Goal: Task Accomplishment & Management: Use online tool/utility

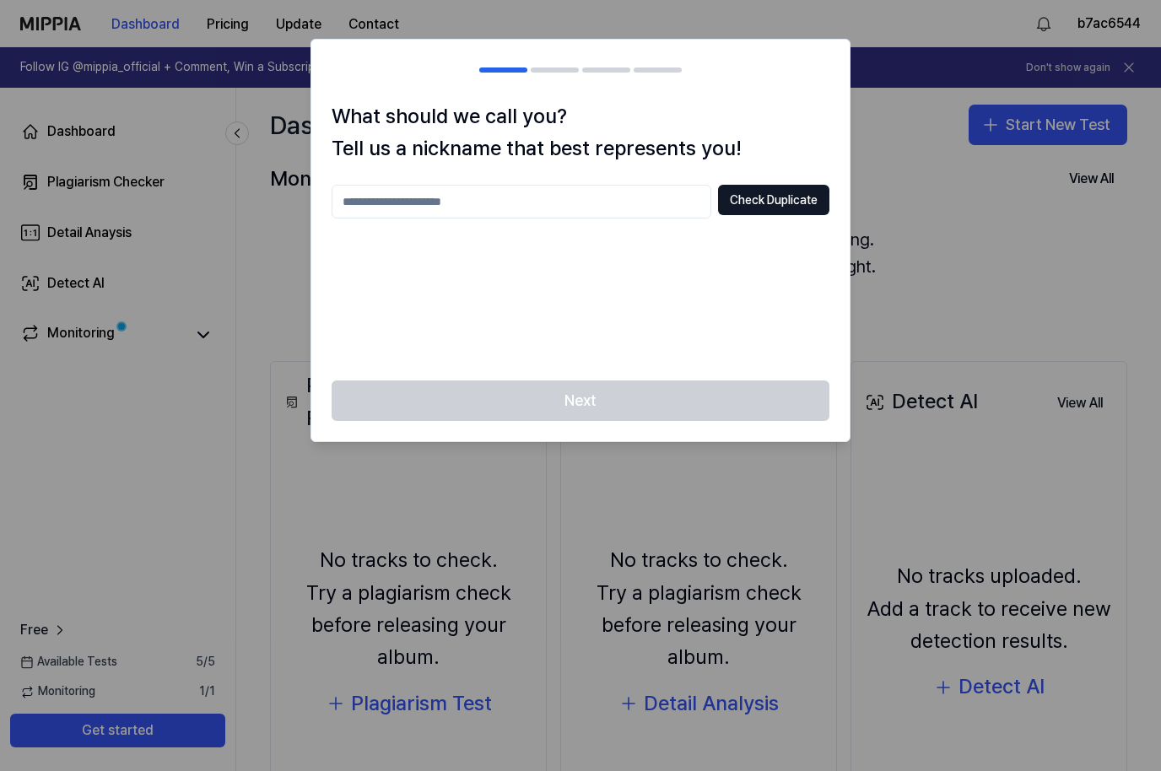
click at [472, 201] on input "text" at bounding box center [522, 202] width 380 height 34
type input "****"
click at [768, 194] on button "Check Duplicate" at bounding box center [773, 200] width 111 height 30
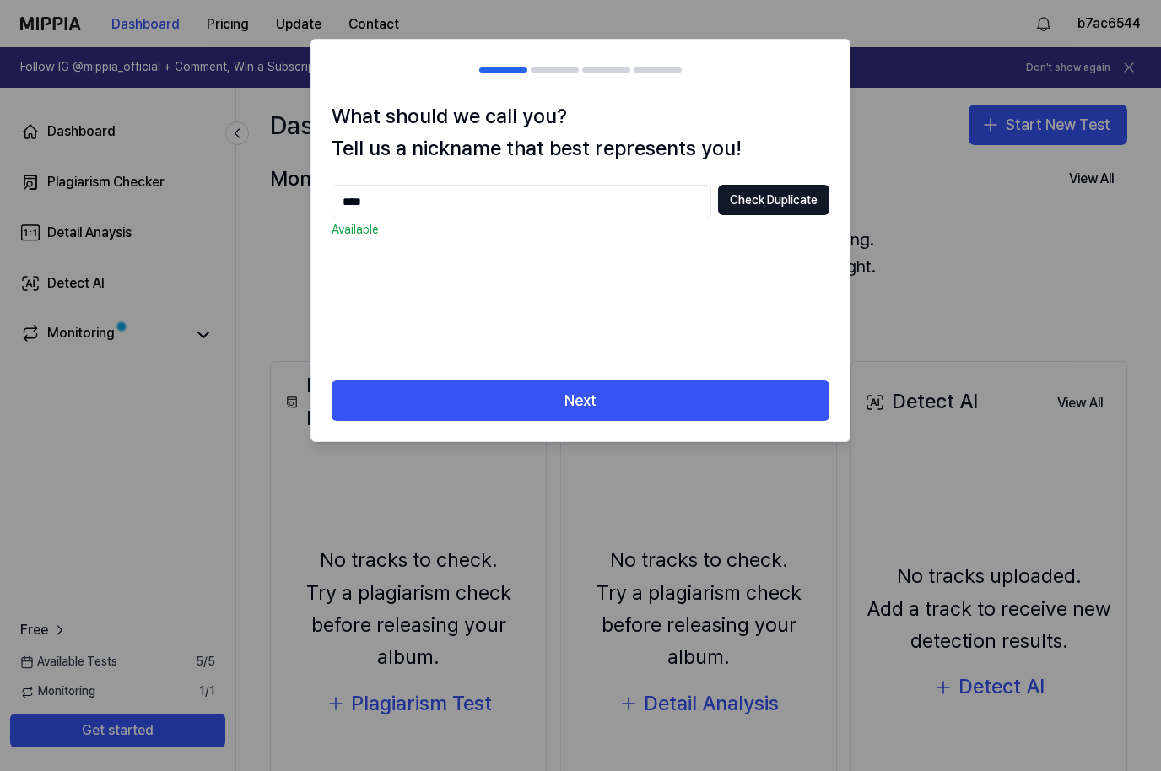
click at [585, 403] on button "Next" at bounding box center [581, 400] width 498 height 40
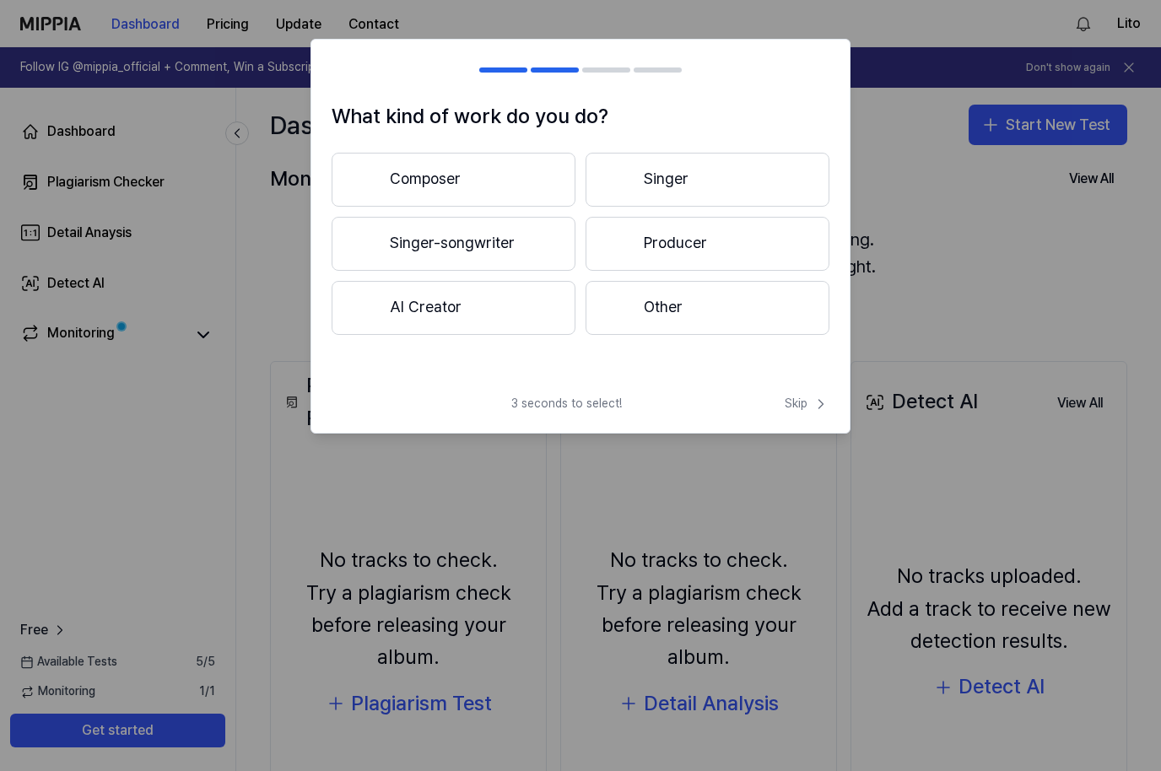
click at [465, 164] on button "Composer" at bounding box center [454, 180] width 244 height 54
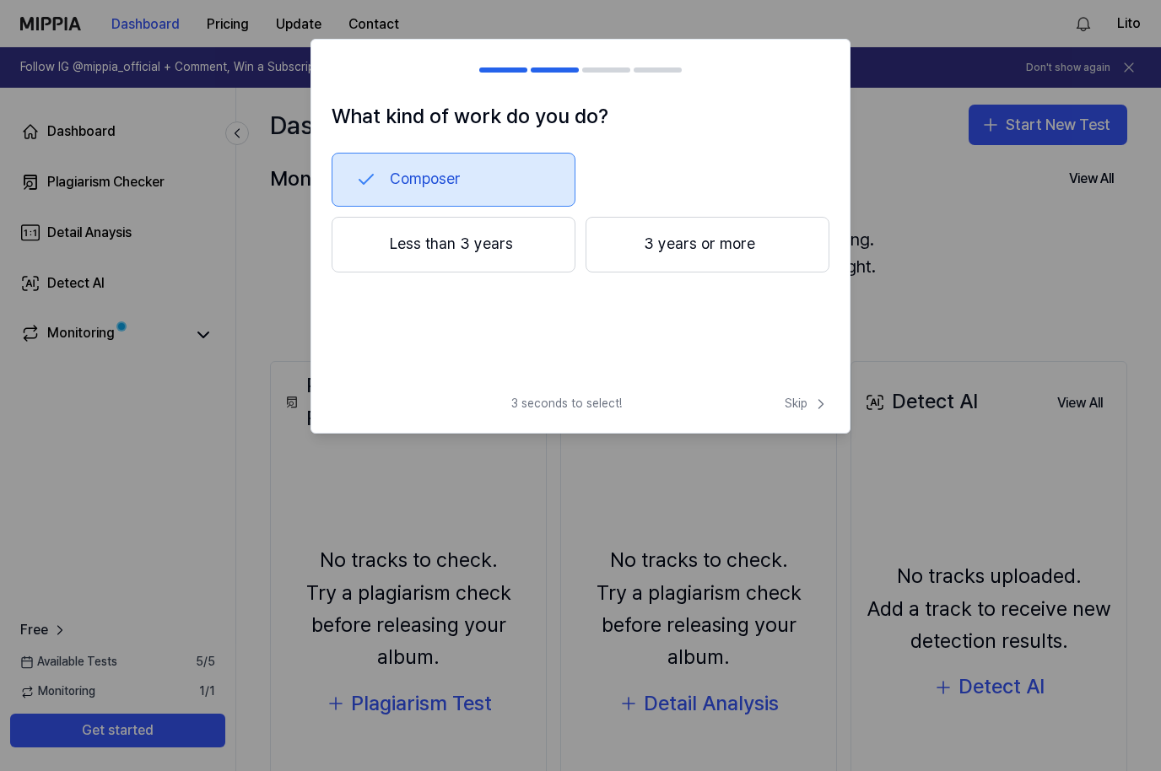
click at [498, 251] on button "Less than 3 years" at bounding box center [454, 245] width 244 height 56
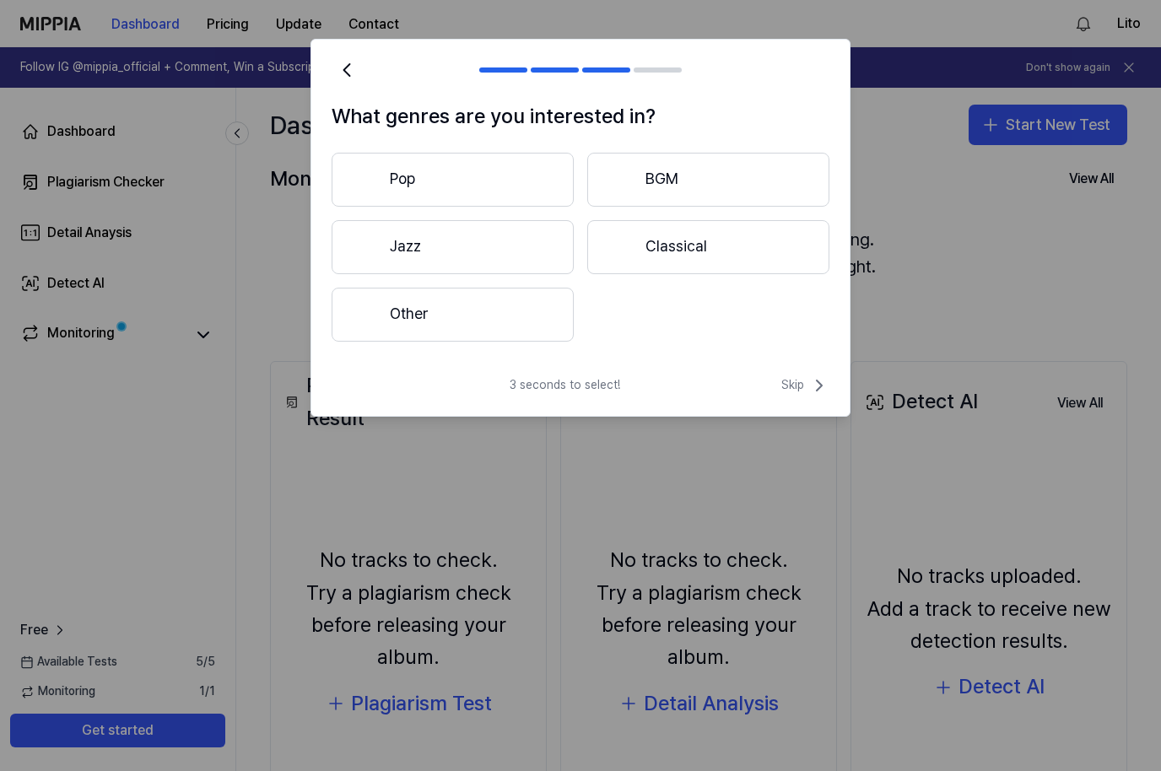
click at [510, 167] on button "Pop" at bounding box center [453, 180] width 242 height 54
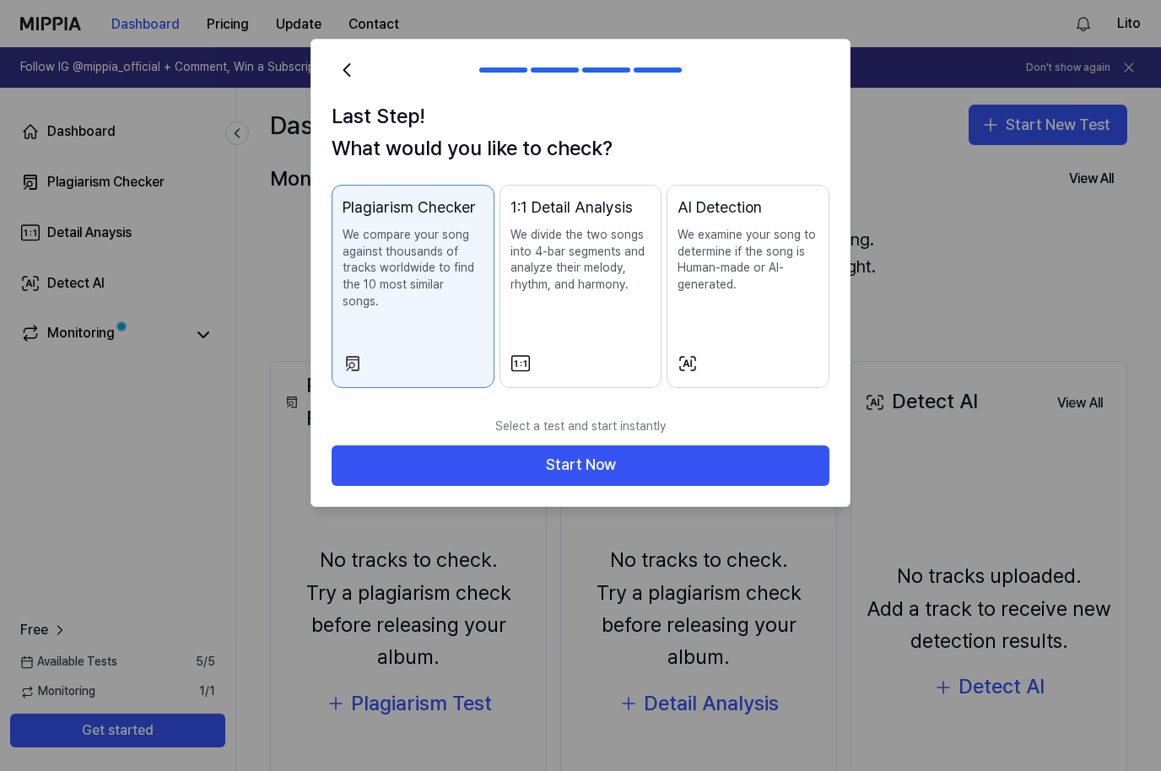
click at [598, 445] on button "Start Now" at bounding box center [581, 465] width 498 height 40
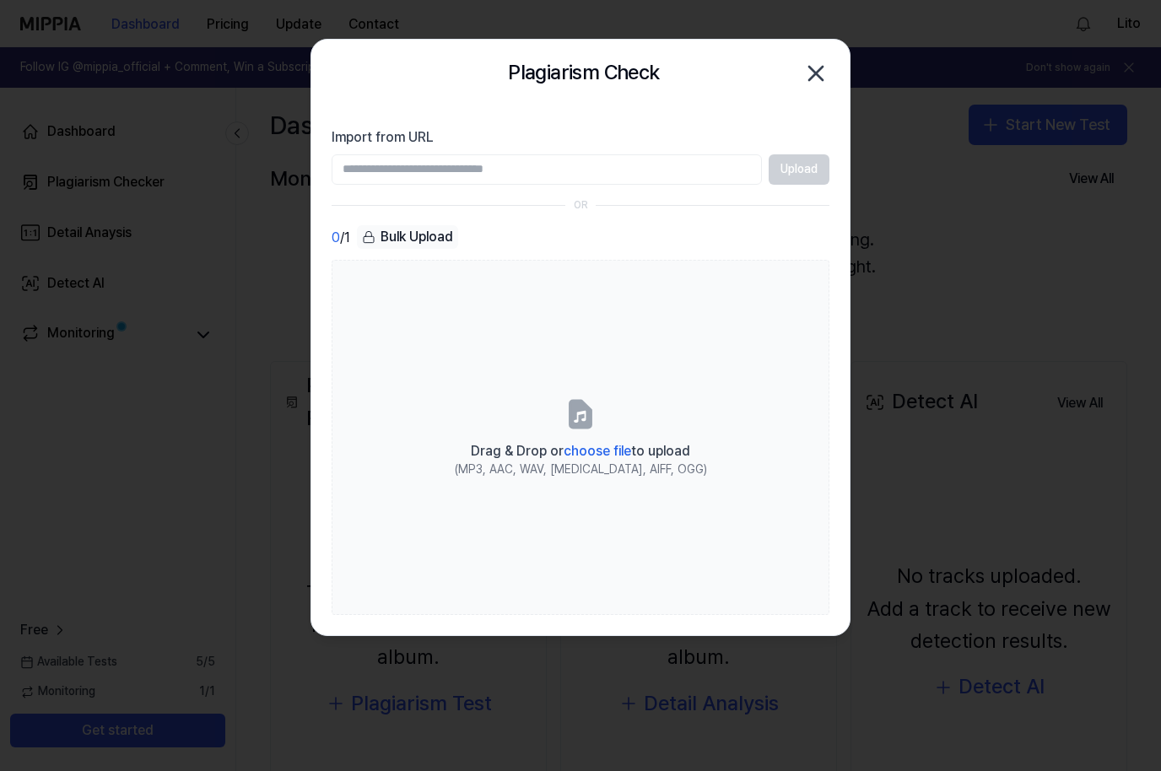
click at [561, 433] on label "Drag & Drop or choose file to upload (MP3, AAC, WAV, [MEDICAL_DATA], AIFF, OGG)" at bounding box center [581, 437] width 498 height 354
click at [0, 0] on input "Drag & Drop or choose file to upload (MP3, AAC, WAV, [MEDICAL_DATA], AIFF, OGG)" at bounding box center [0, 0] width 0 height 0
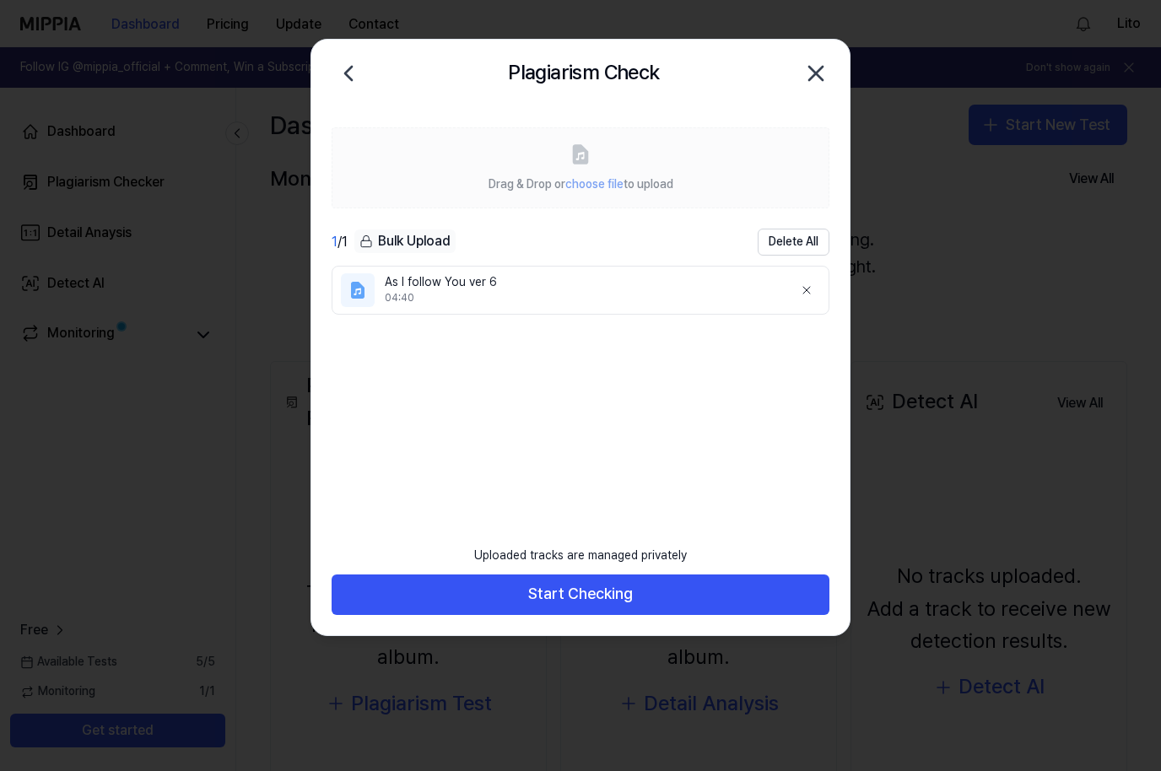
click at [591, 597] on button "Start Checking" at bounding box center [581, 595] width 498 height 40
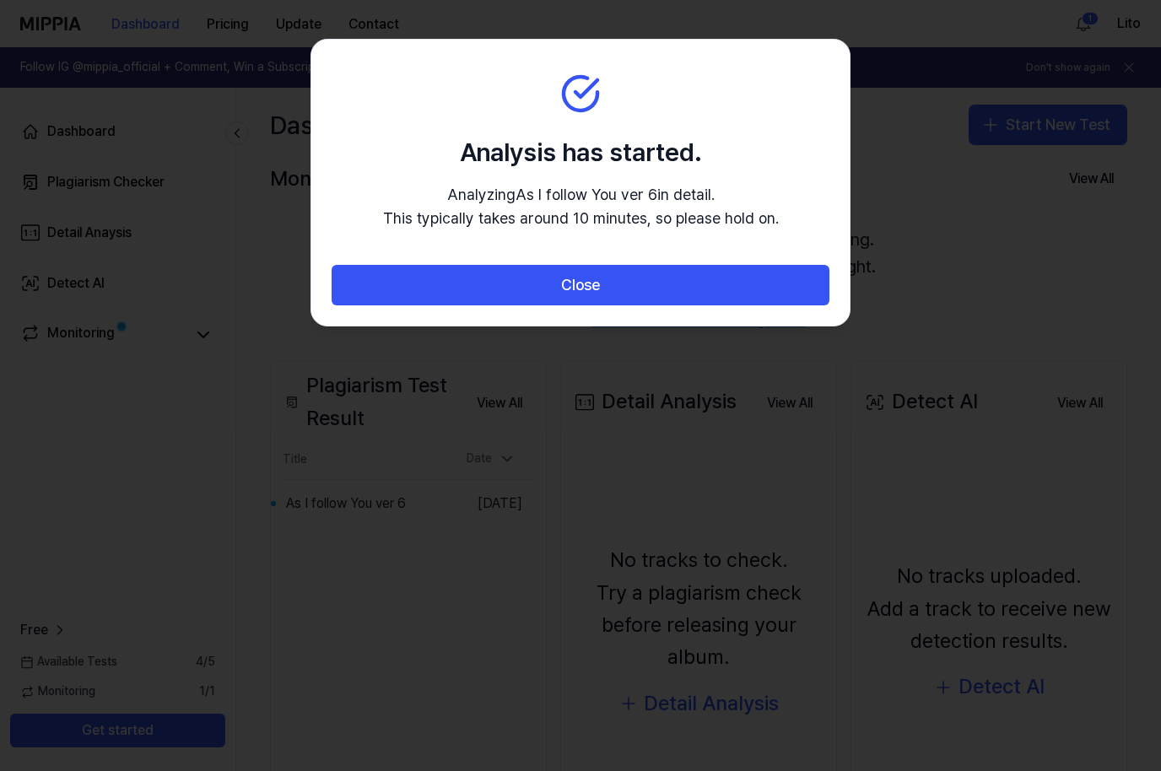
click at [745, 269] on button "Close" at bounding box center [581, 285] width 498 height 40
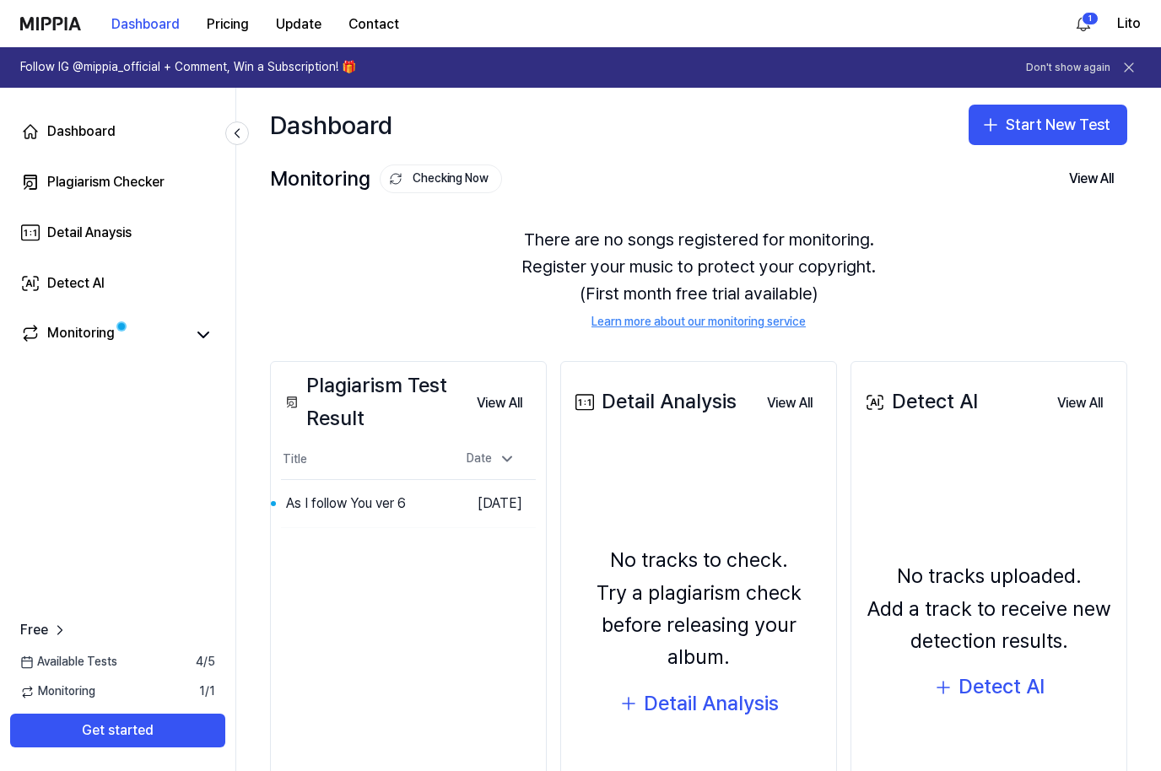
click at [0, 0] on button "Go to Results" at bounding box center [0, 0] width 0 height 0
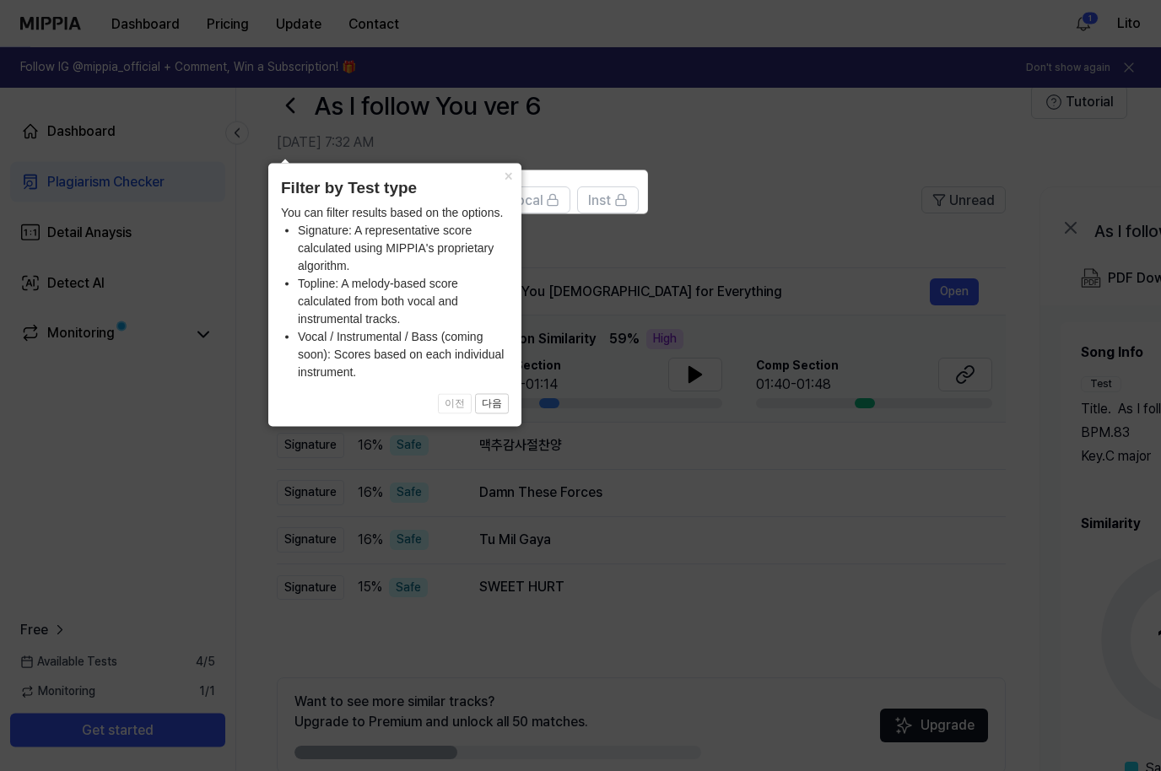
scroll to position [62, 0]
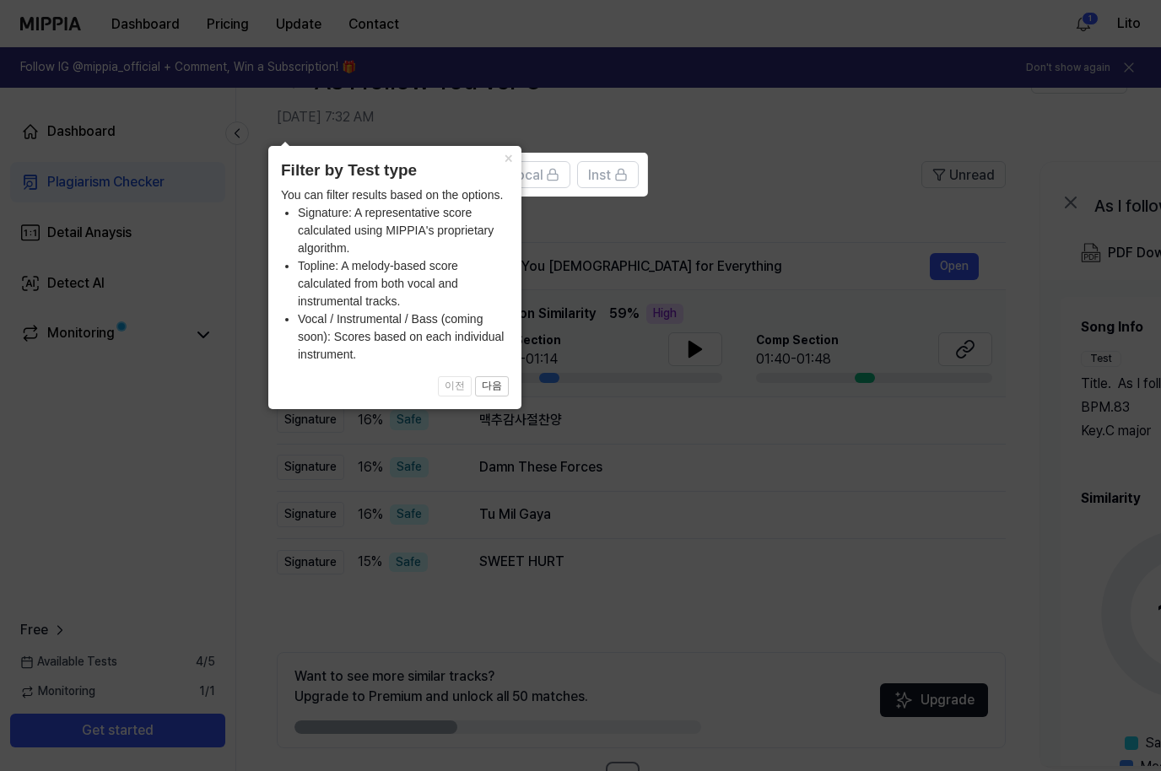
click at [759, 611] on icon at bounding box center [580, 414] width 1161 height 829
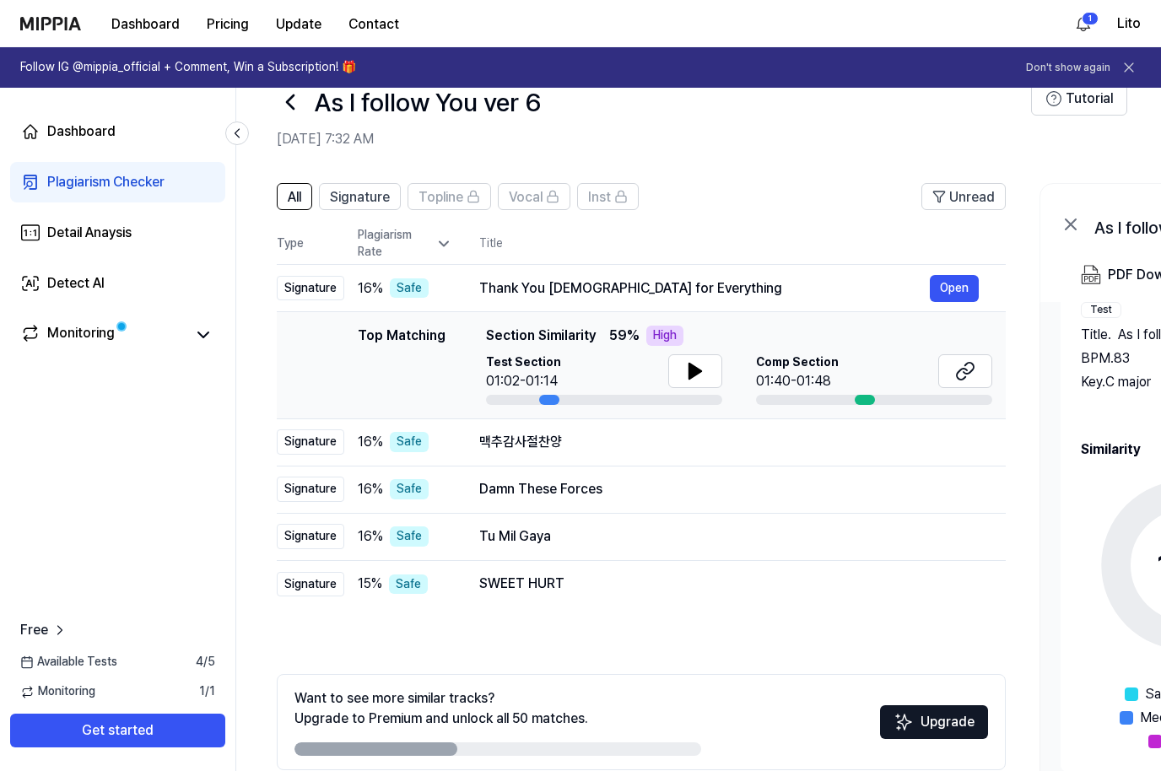
scroll to position [0, 0]
click at [699, 376] on icon at bounding box center [695, 371] width 20 height 20
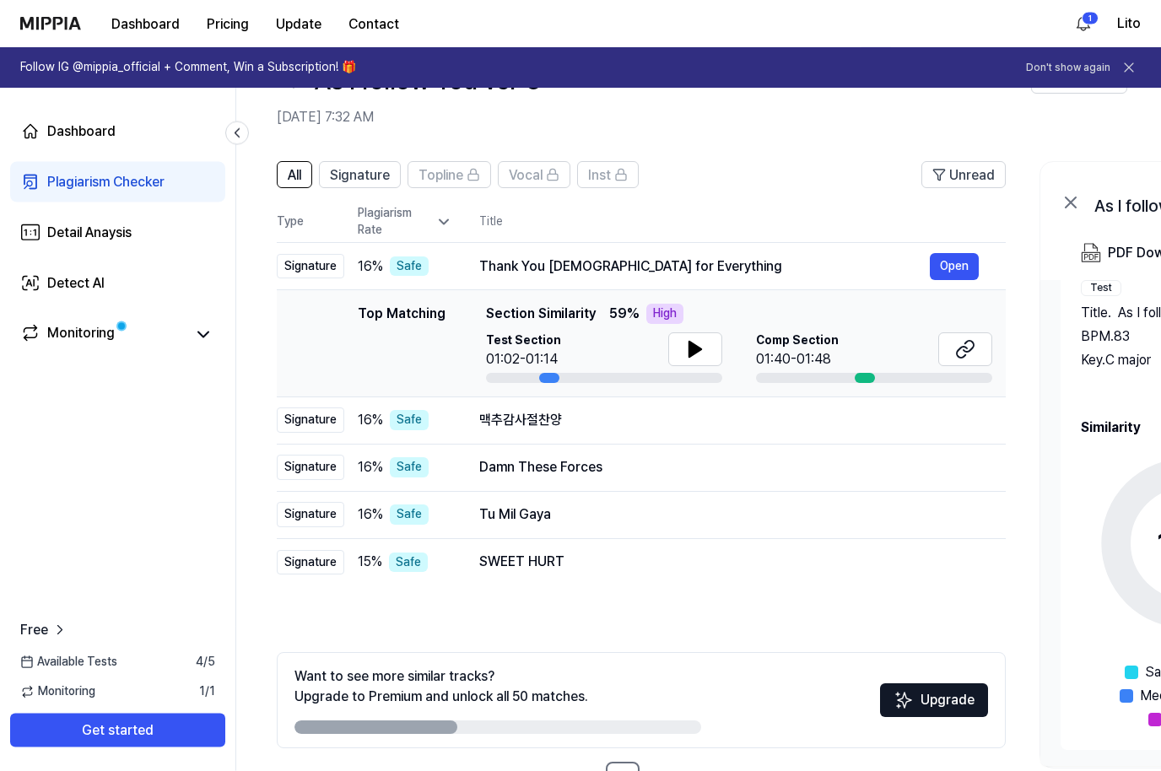
scroll to position [62, 0]
click at [655, 770] on link "2" at bounding box center [660, 779] width 34 height 34
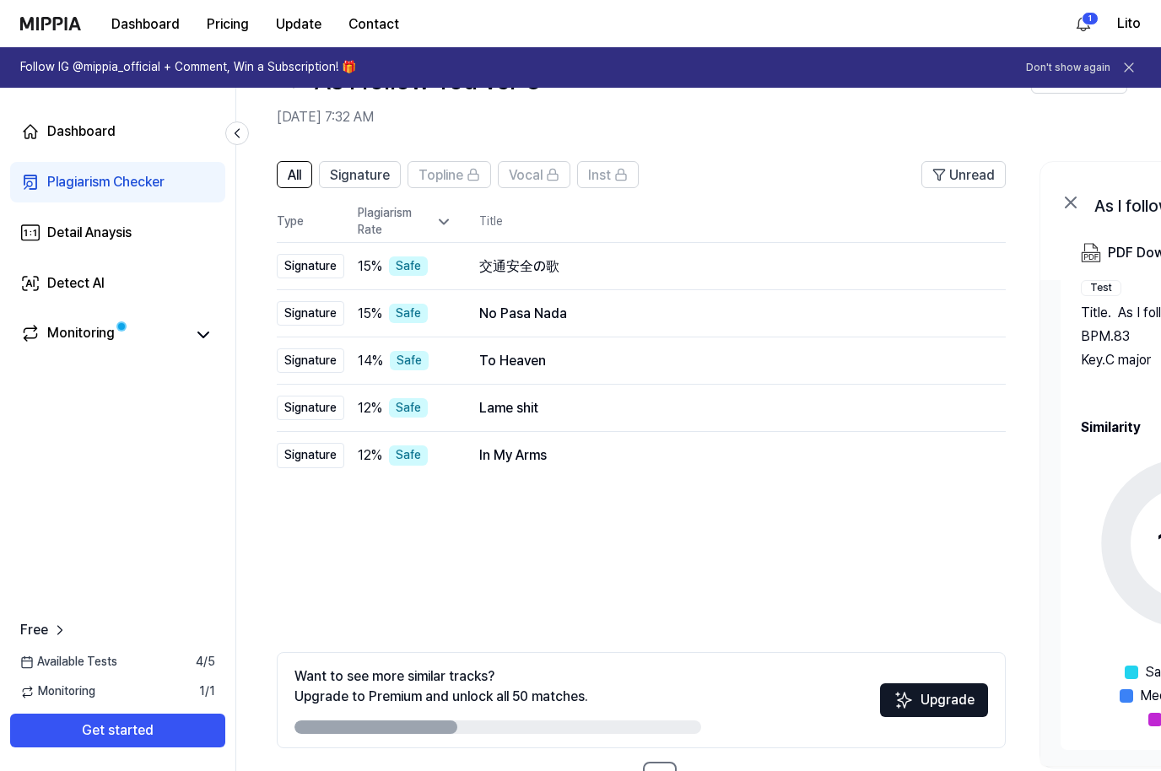
click at [621, 770] on link "1" at bounding box center [623, 779] width 34 height 34
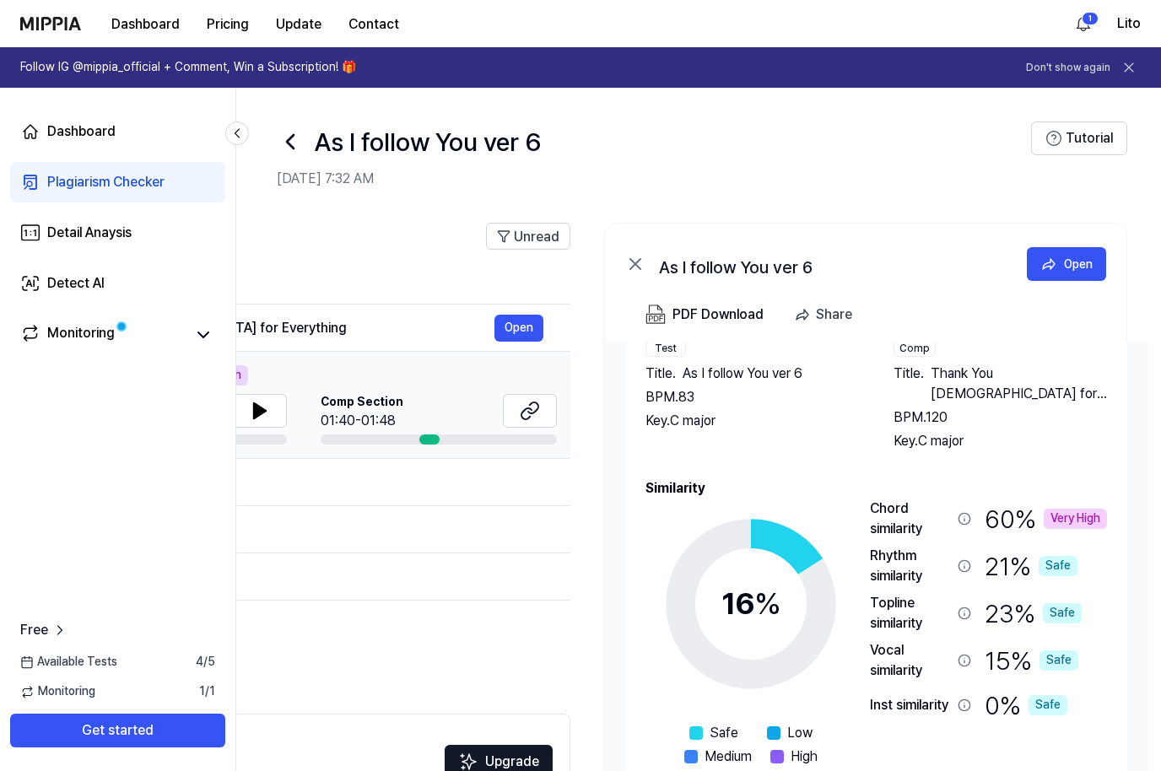
scroll to position [71, 0]
click at [964, 519] on icon at bounding box center [963, 519] width 11 height 11
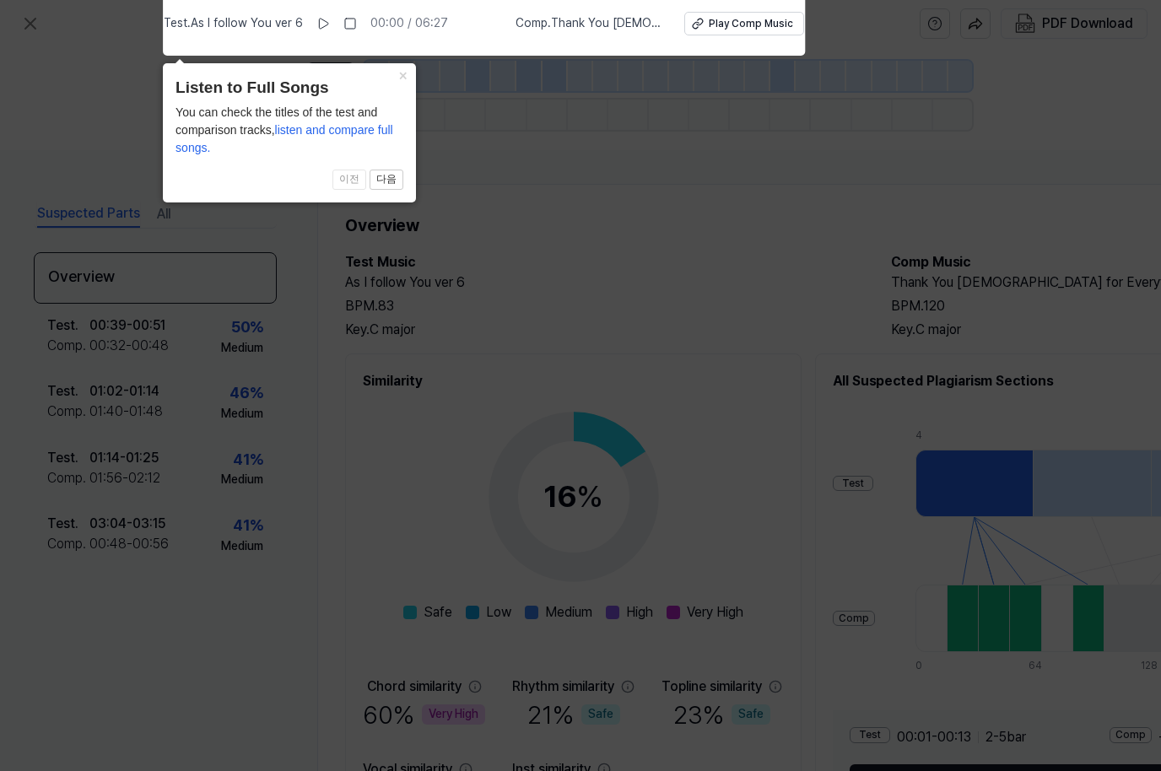
click at [816, 242] on icon at bounding box center [580, 382] width 1161 height 780
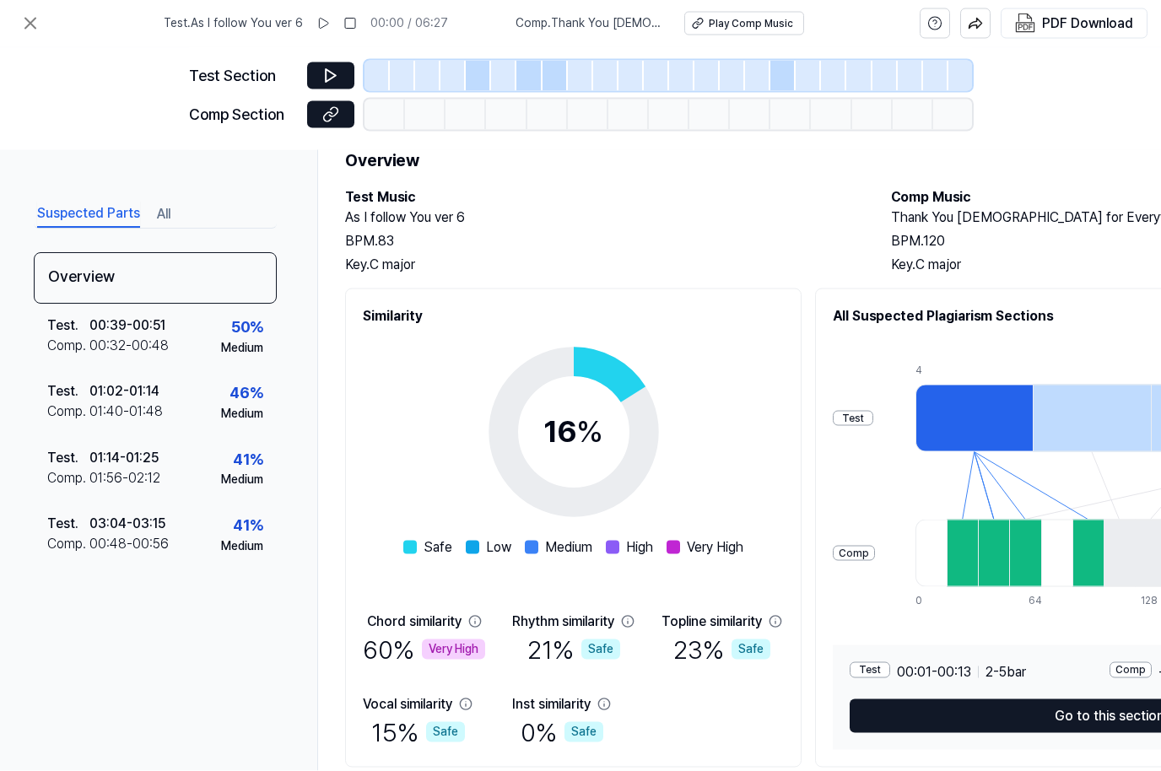
scroll to position [58, 0]
click at [99, 336] on div "00:32 - 00:48" at bounding box center [128, 346] width 79 height 20
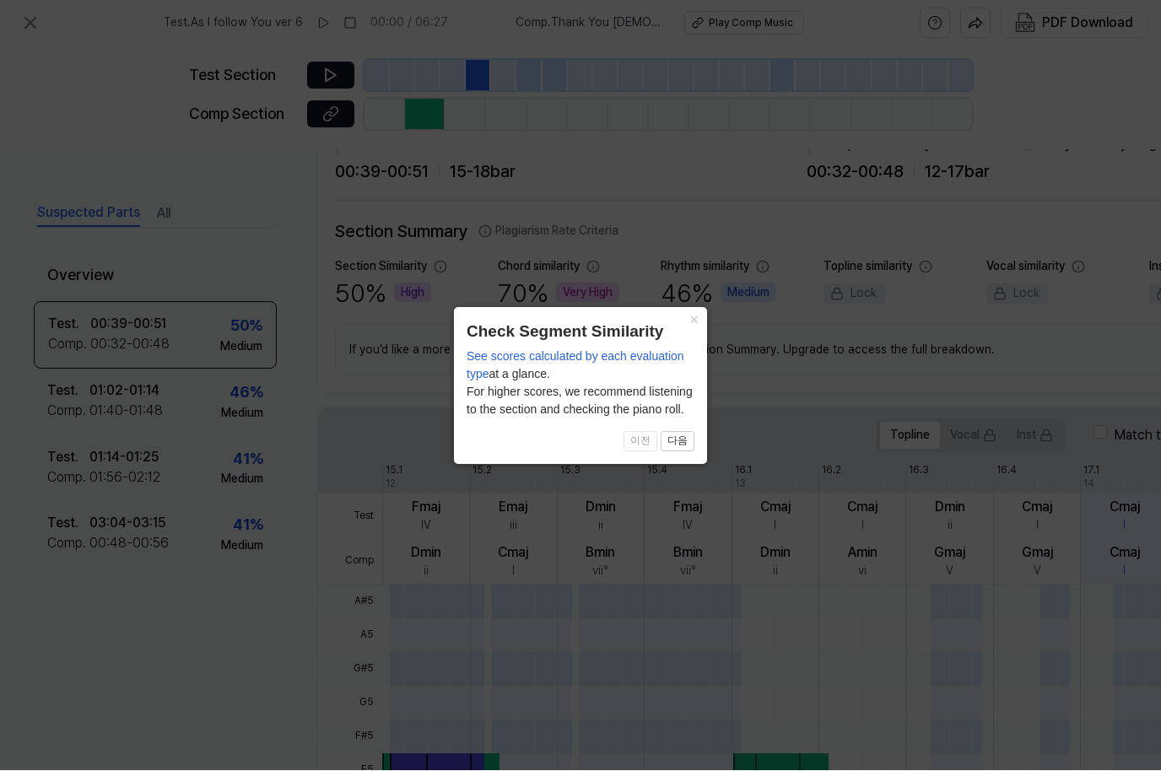
scroll to position [39, 0]
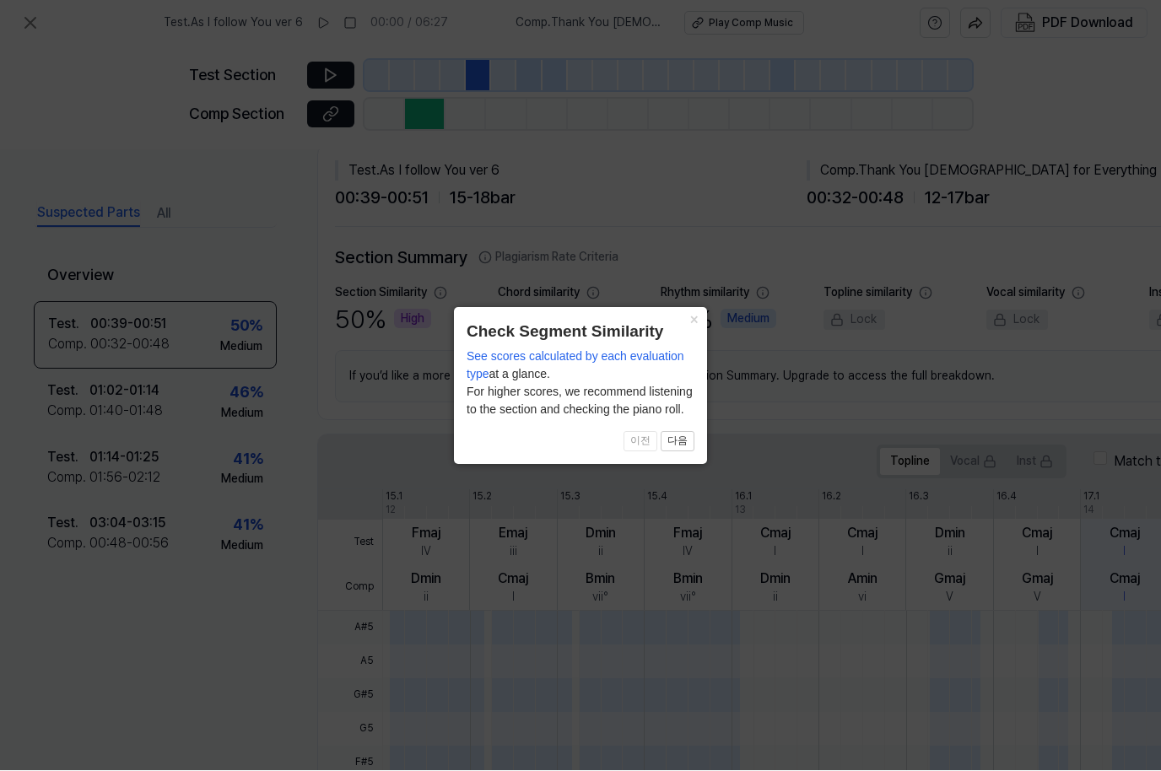
click at [696, 320] on button "×" at bounding box center [693, 320] width 27 height 24
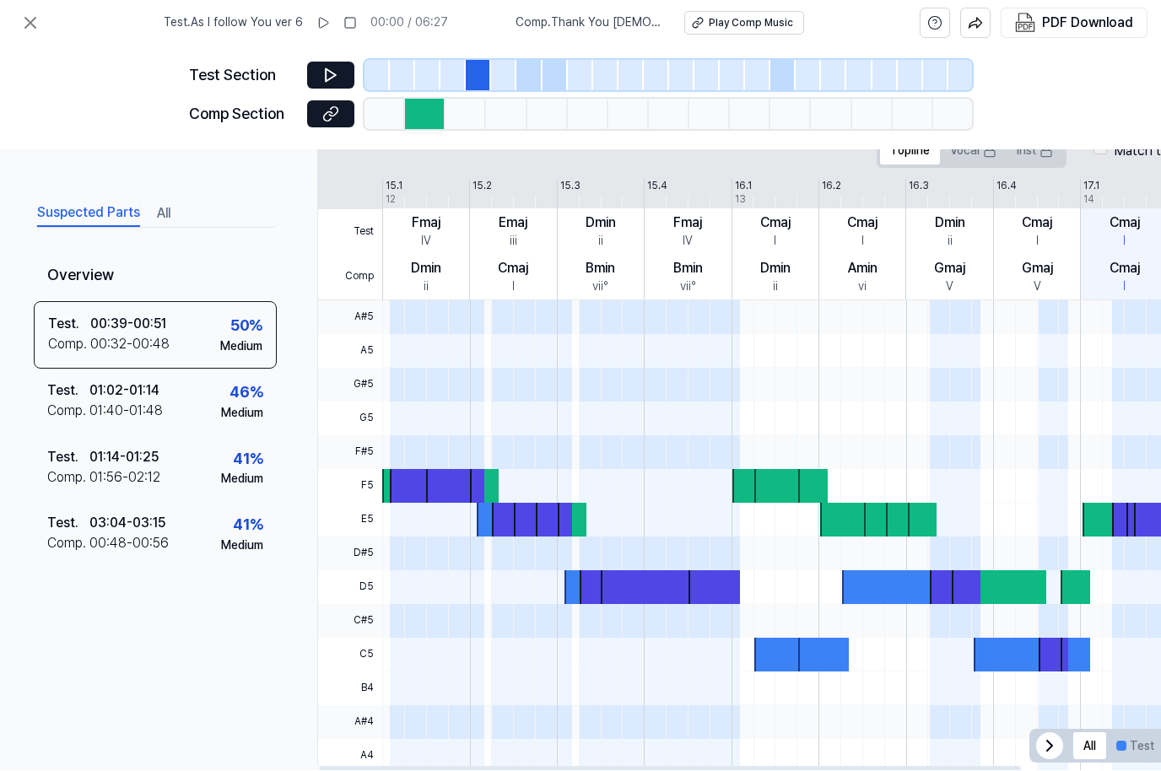
scroll to position [348, -1]
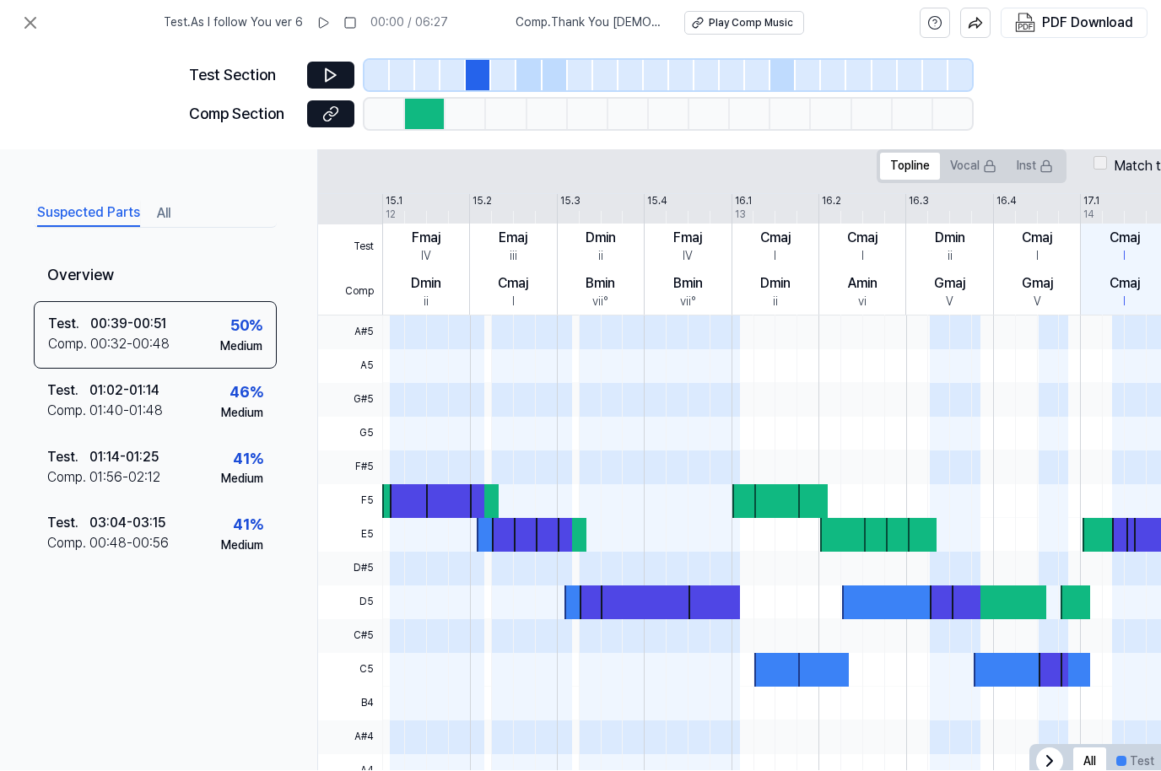
click at [982, 418] on div at bounding box center [1079, 435] width 1394 height 34
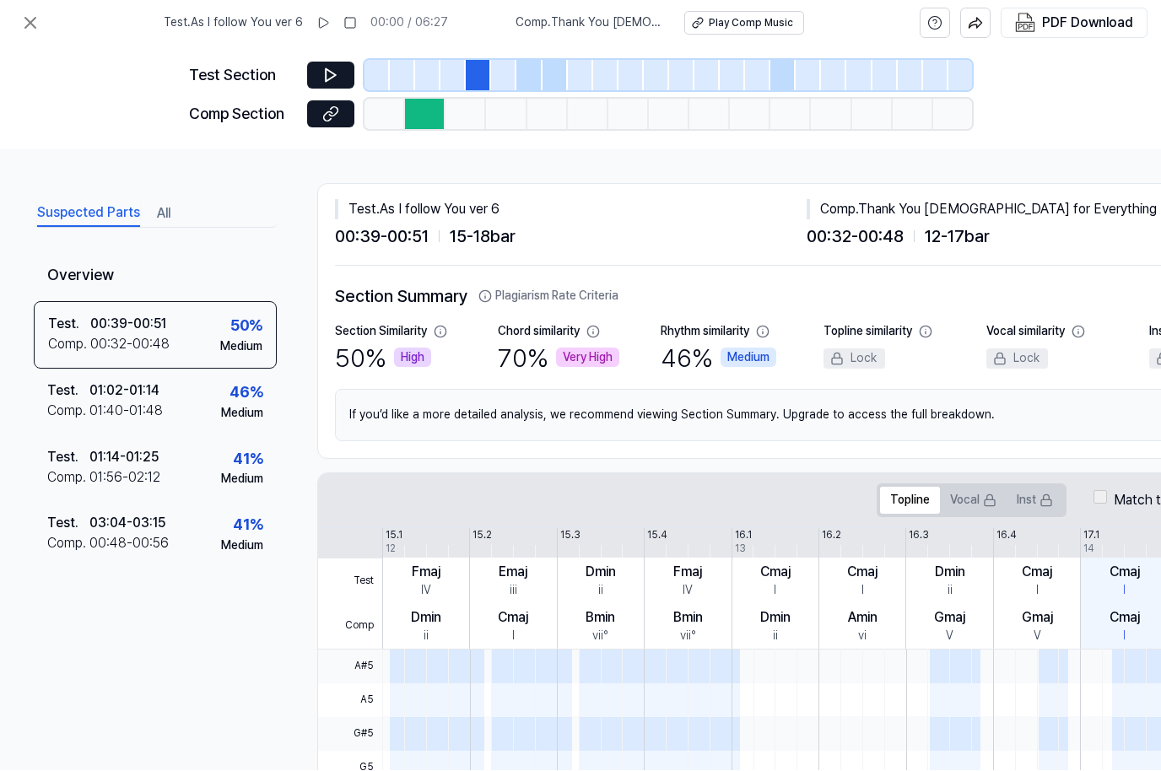
scroll to position [0, 0]
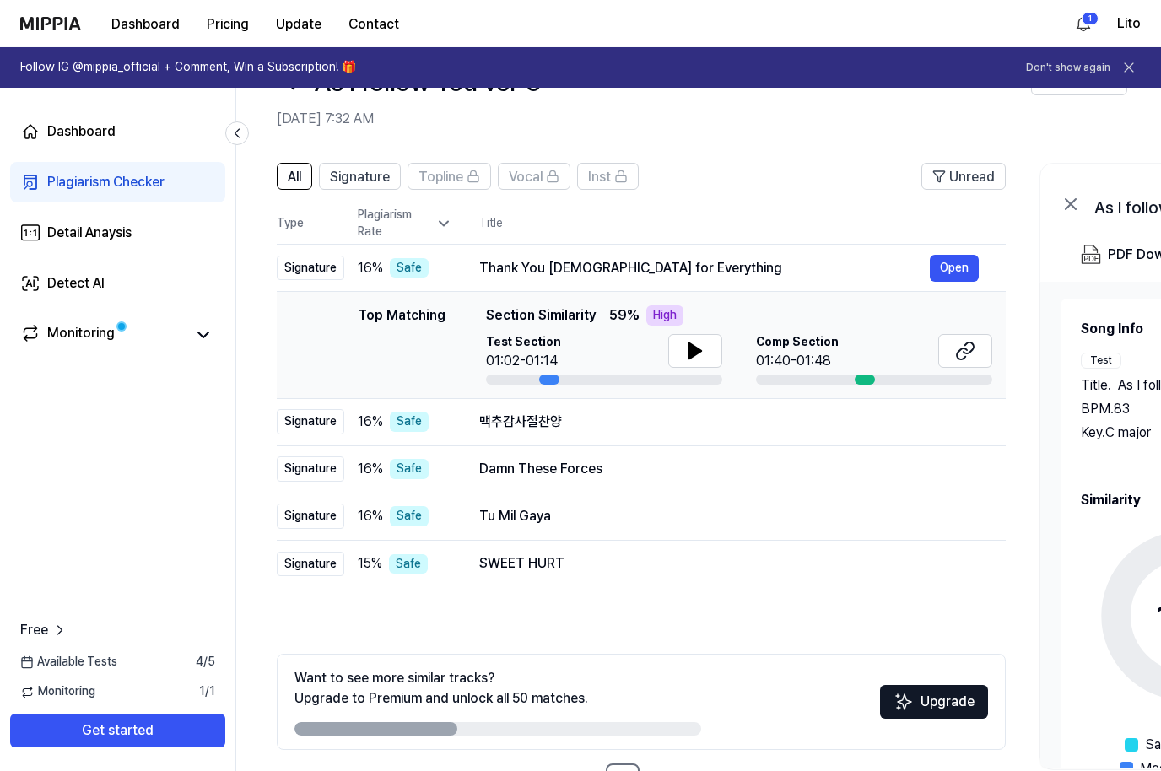
scroll to position [62, 0]
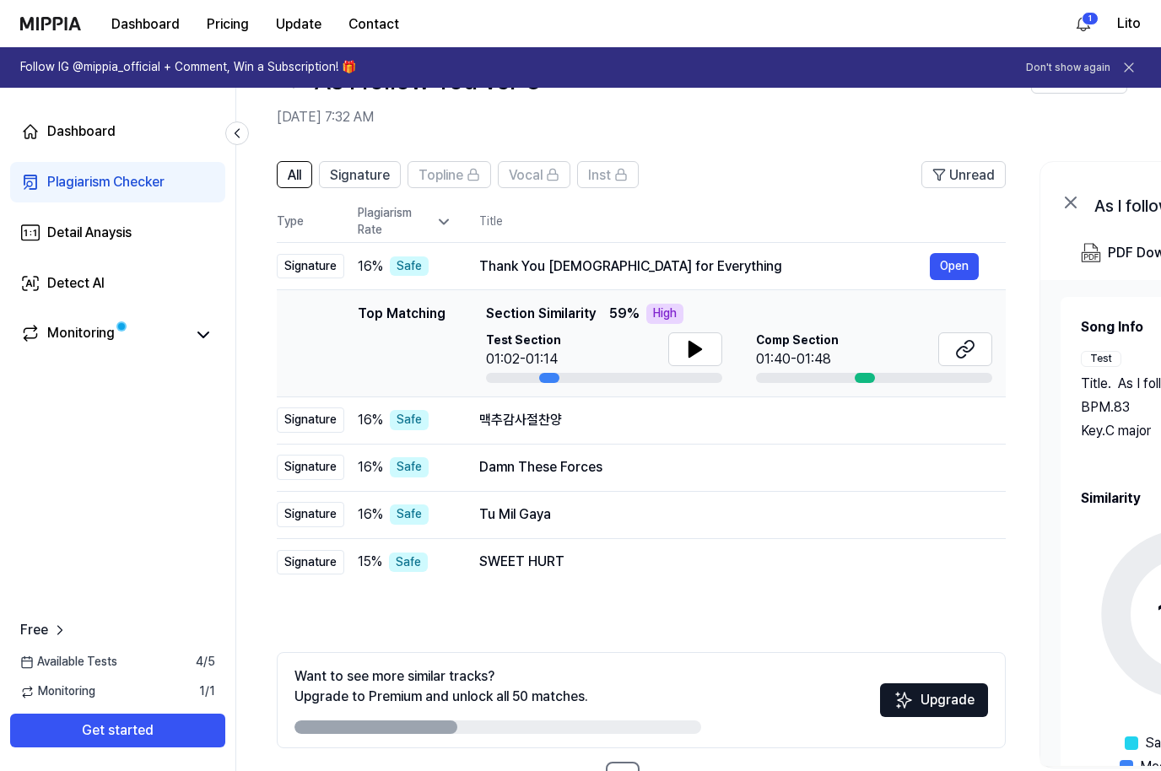
click at [0, 0] on button "Open" at bounding box center [0, 0] width 0 height 0
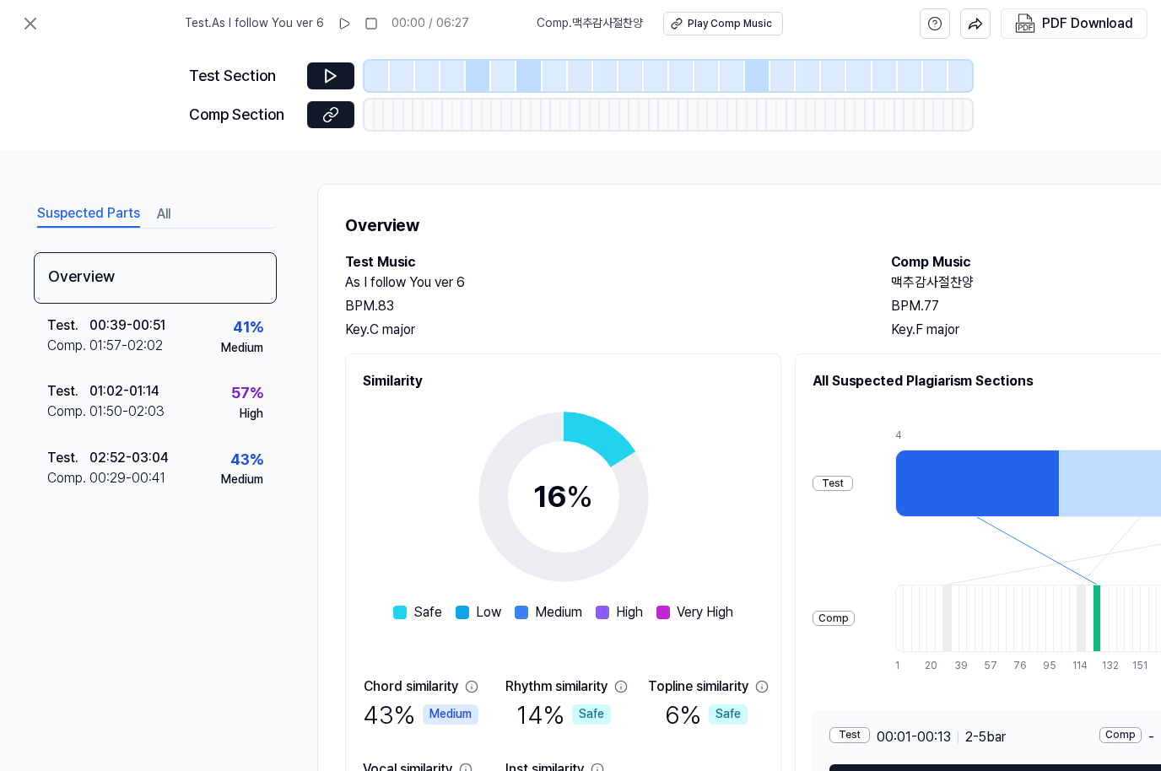
scroll to position [0, 0]
click at [337, 80] on icon at bounding box center [330, 75] width 17 height 17
click at [335, 77] on icon at bounding box center [331, 76] width 10 height 13
click at [609, 24] on span "Comp . 맥추감사절찬양" at bounding box center [590, 23] width 106 height 17
click at [609, 19] on span "Comp . 맥추감사절찬양" at bounding box center [590, 23] width 106 height 17
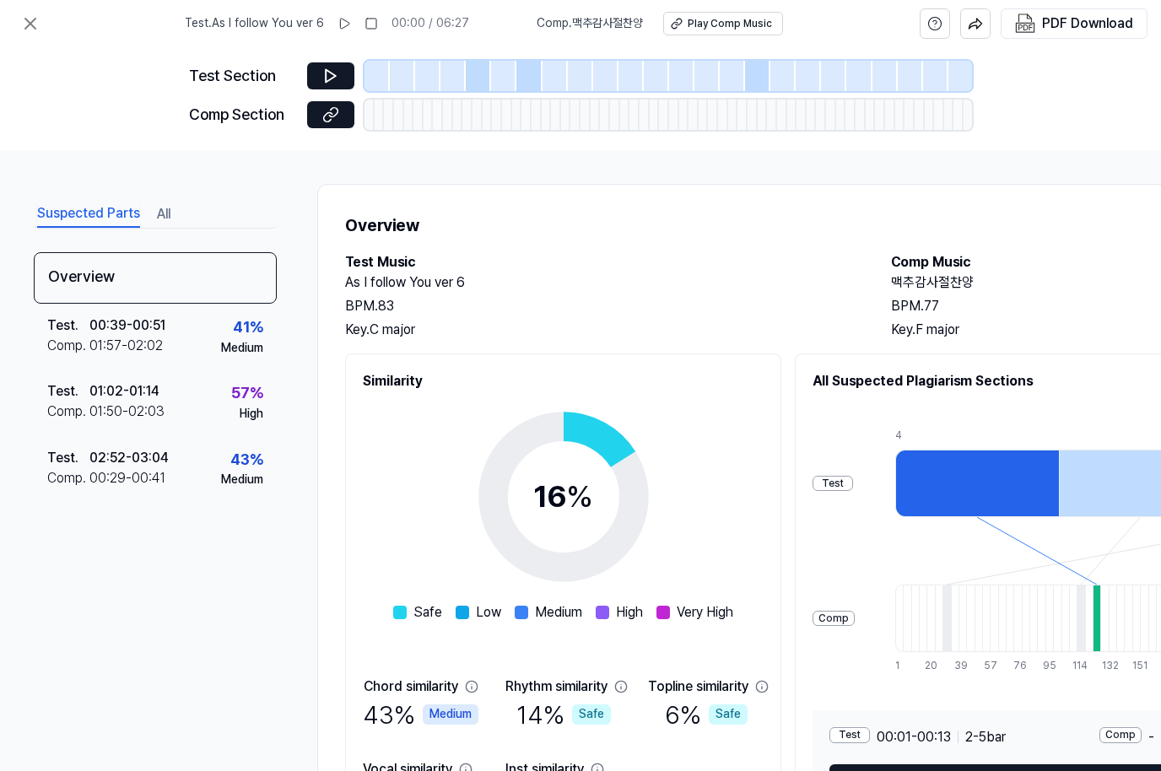
click at [719, 14] on button "Play Comp Music" at bounding box center [723, 24] width 120 height 24
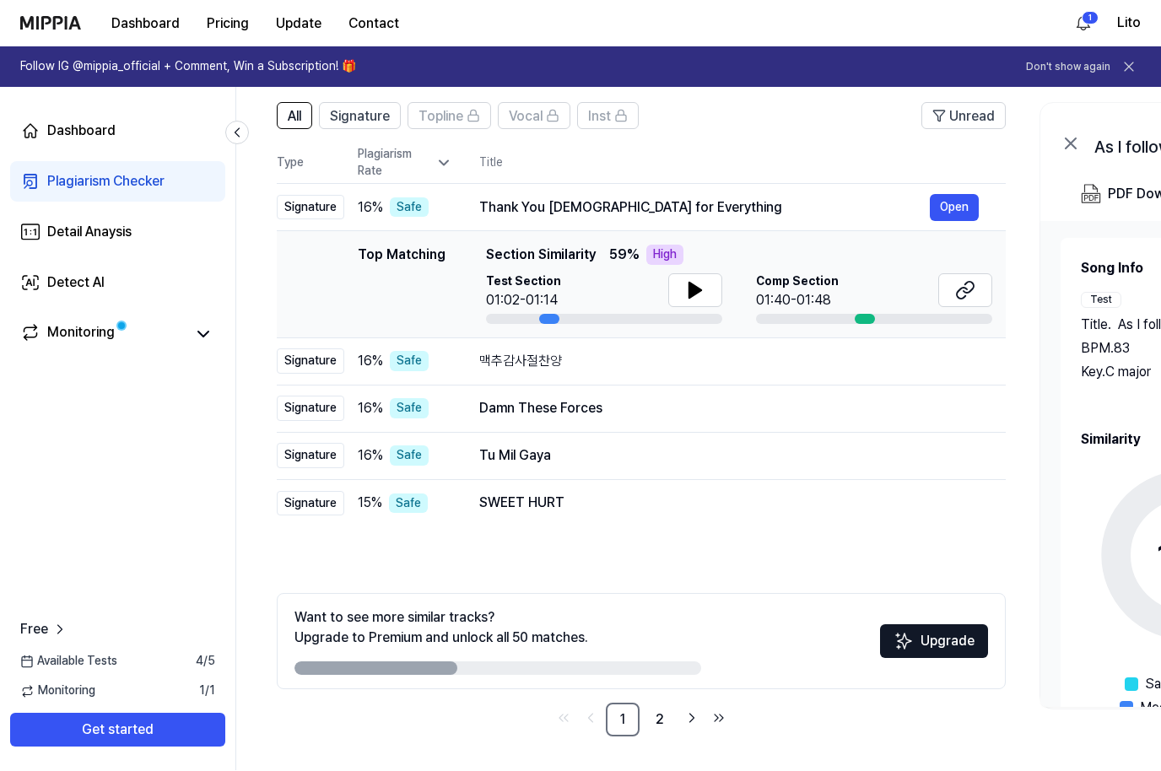
click at [968, 203] on button "Open" at bounding box center [954, 208] width 49 height 27
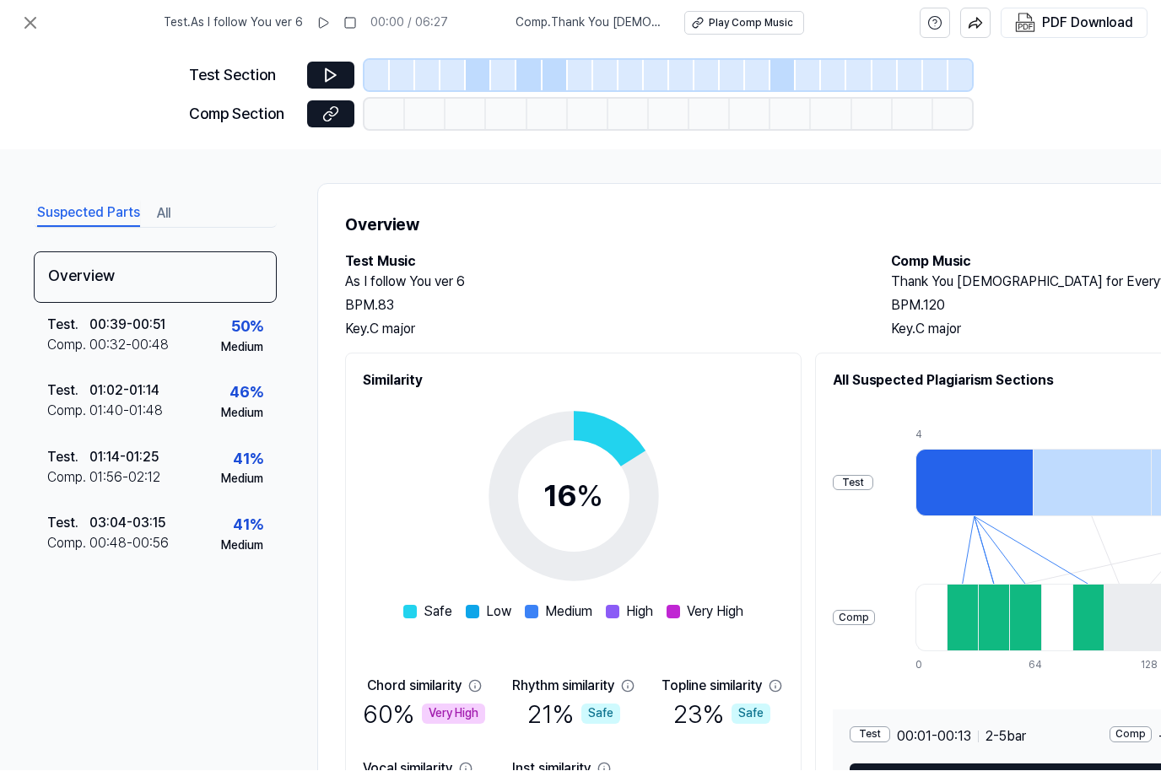
scroll to position [0, 0]
click at [759, 19] on div "Play Comp Music" at bounding box center [751, 24] width 84 height 14
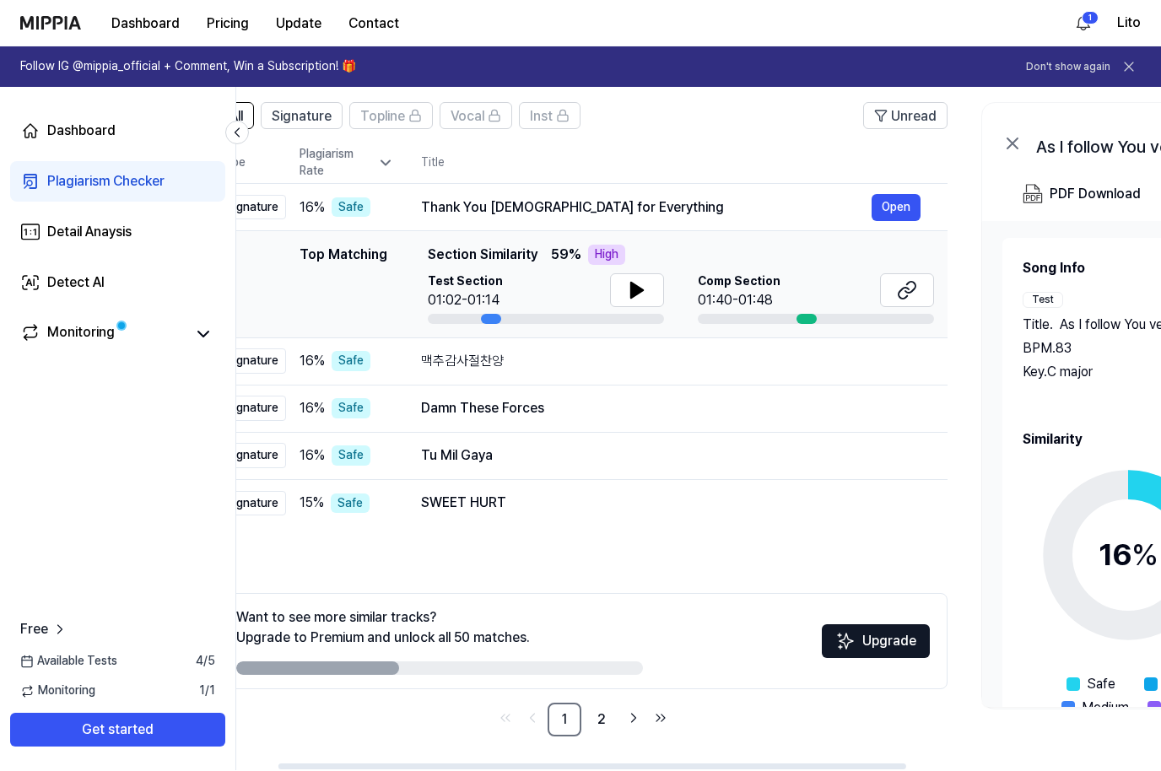
scroll to position [0, 61]
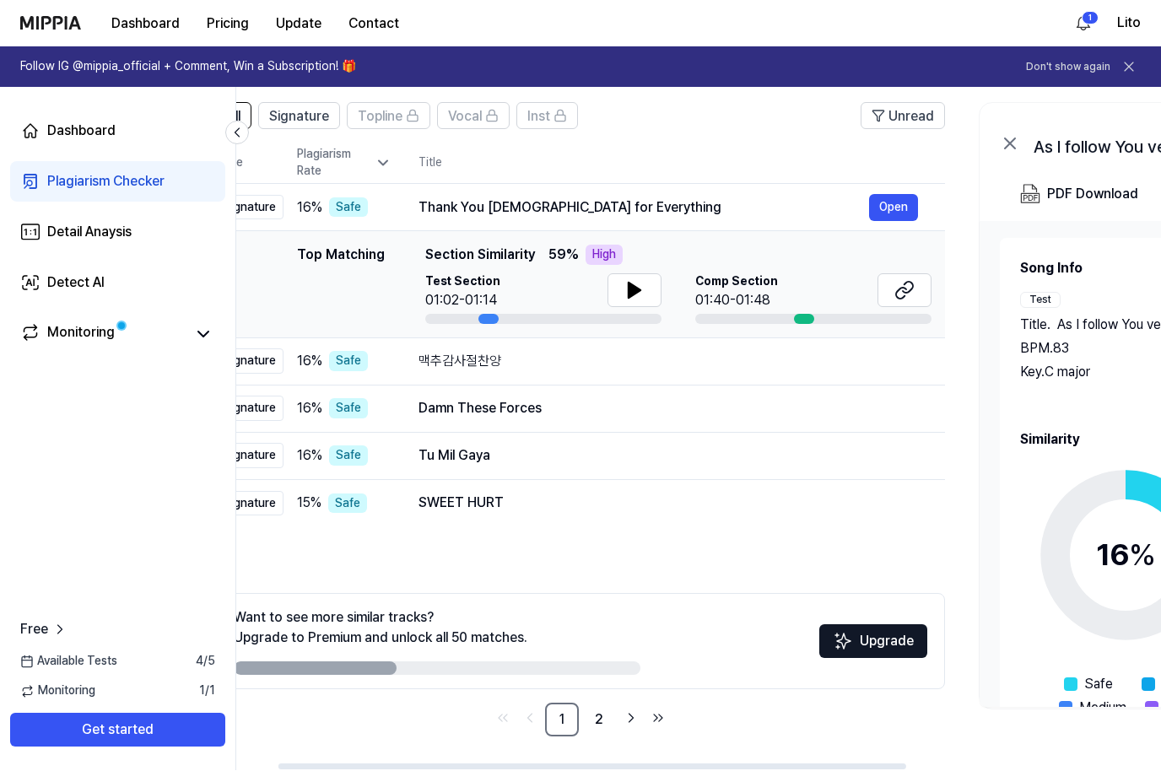
click at [241, 129] on icon at bounding box center [237, 133] width 17 height 17
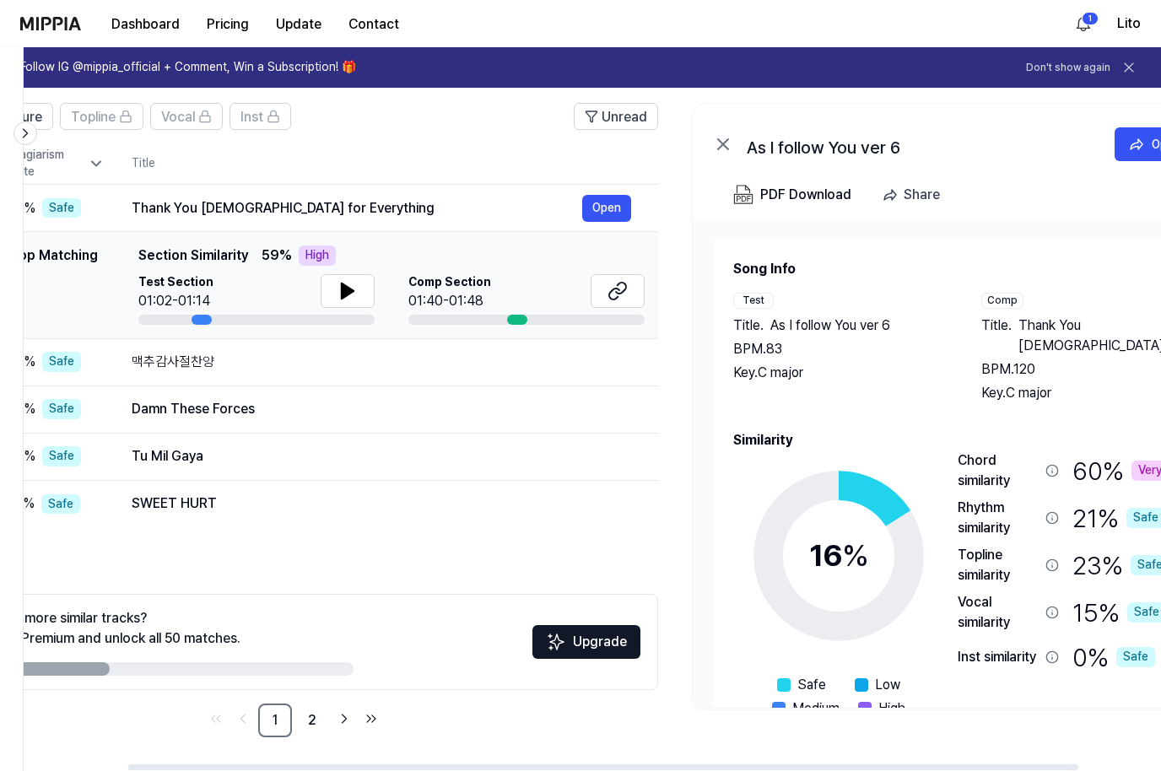
scroll to position [0, 148]
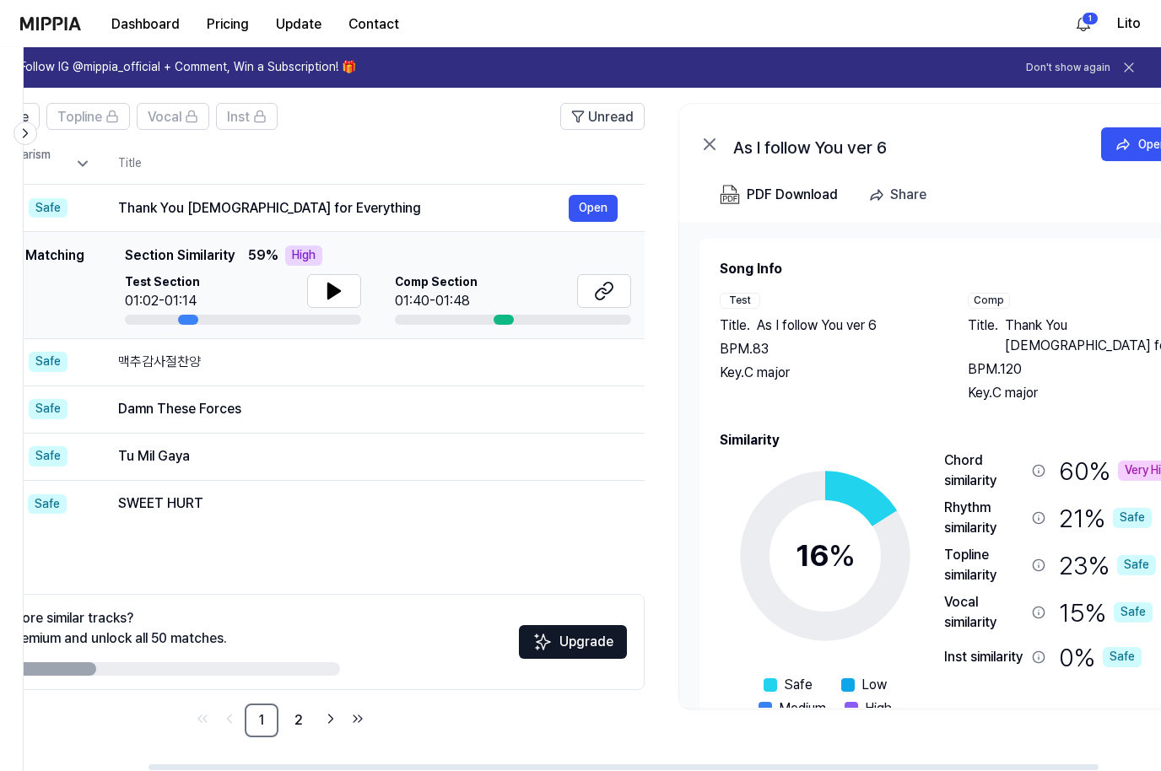
click at [793, 187] on div "PDF Download" at bounding box center [792, 195] width 91 height 22
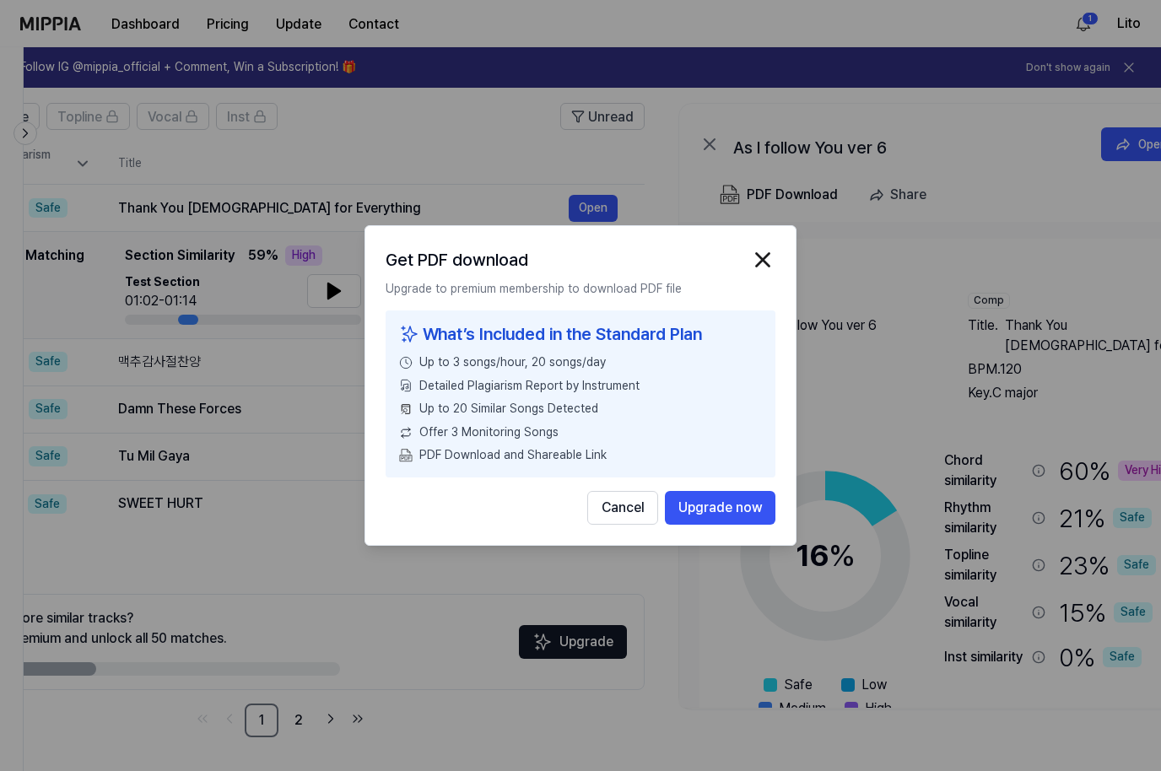
click at [635, 511] on button "Cancel" at bounding box center [622, 508] width 71 height 34
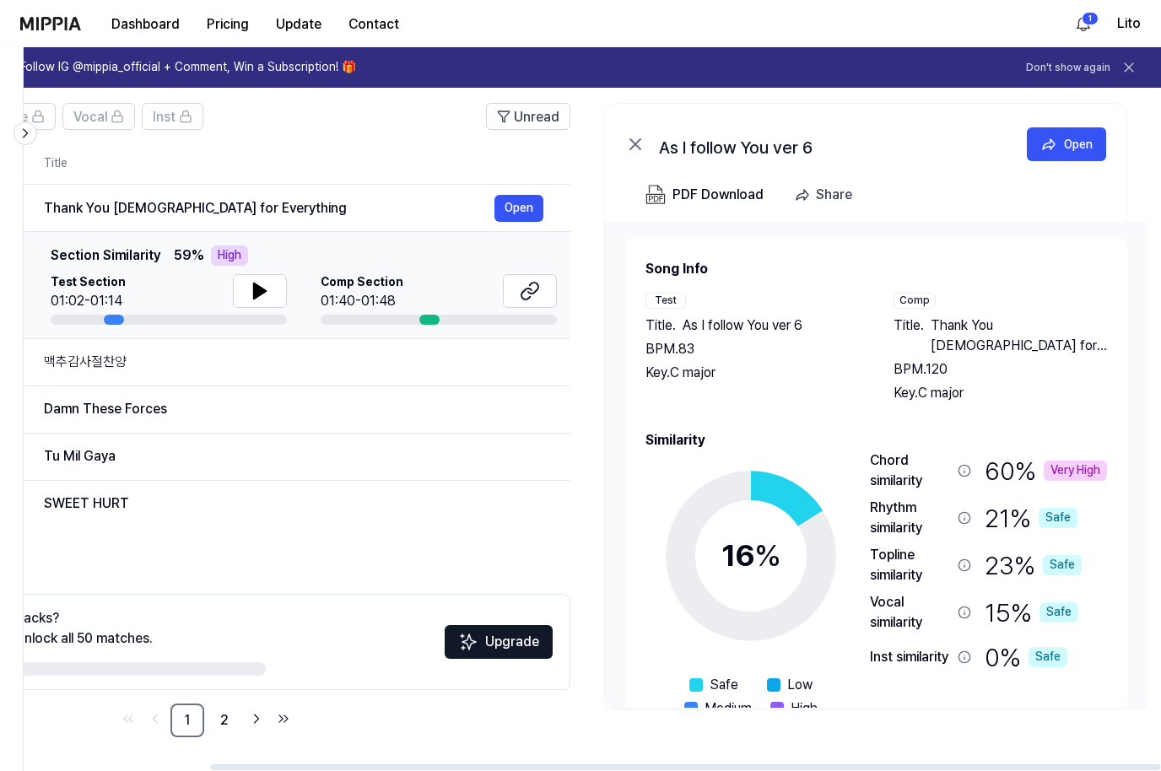
scroll to position [0, 223]
click at [1077, 143] on div "Open" at bounding box center [1078, 144] width 29 height 19
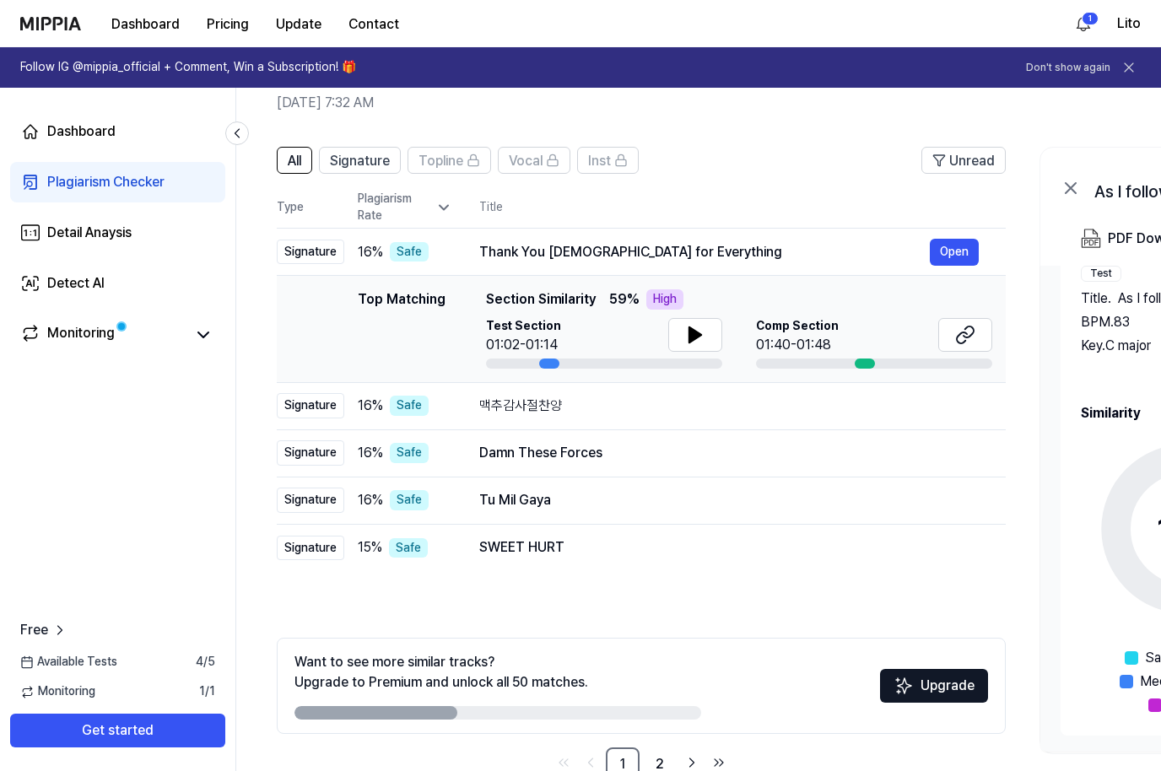
scroll to position [0, 0]
click at [68, 336] on div "Monitoring" at bounding box center [80, 335] width 67 height 24
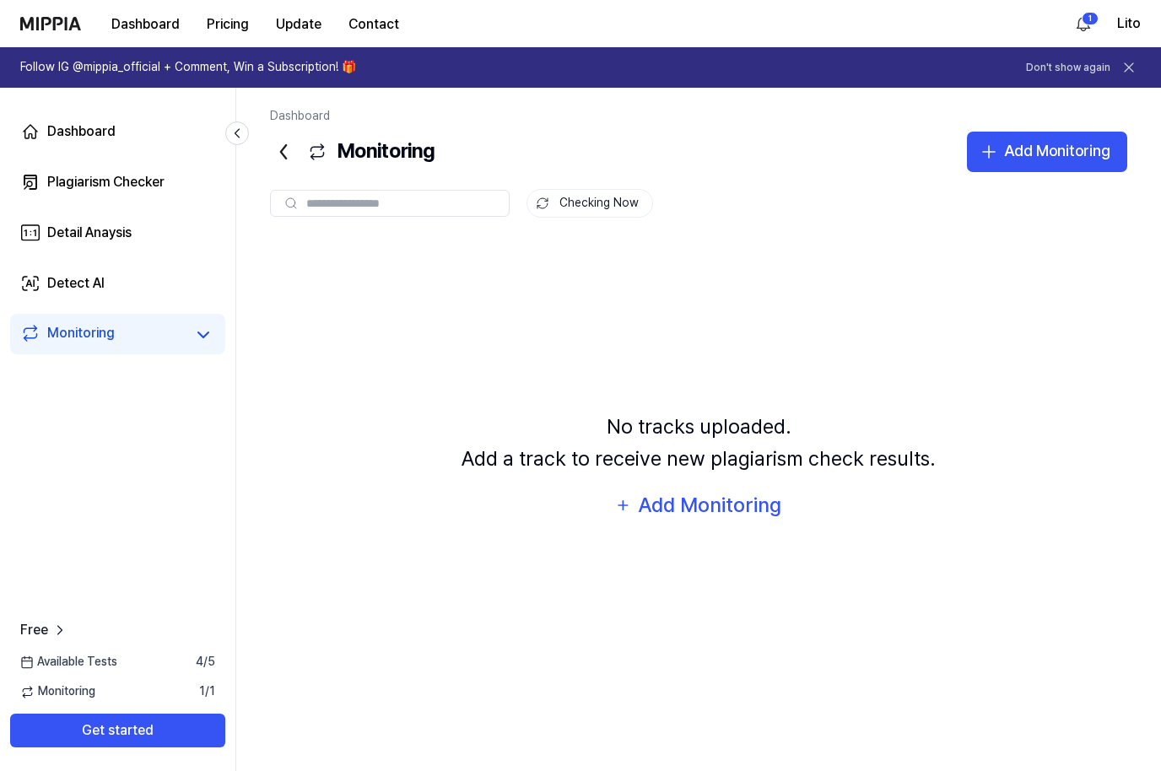
scroll to position [58, 0]
click at [57, 290] on div "Detect AI" at bounding box center [75, 283] width 57 height 20
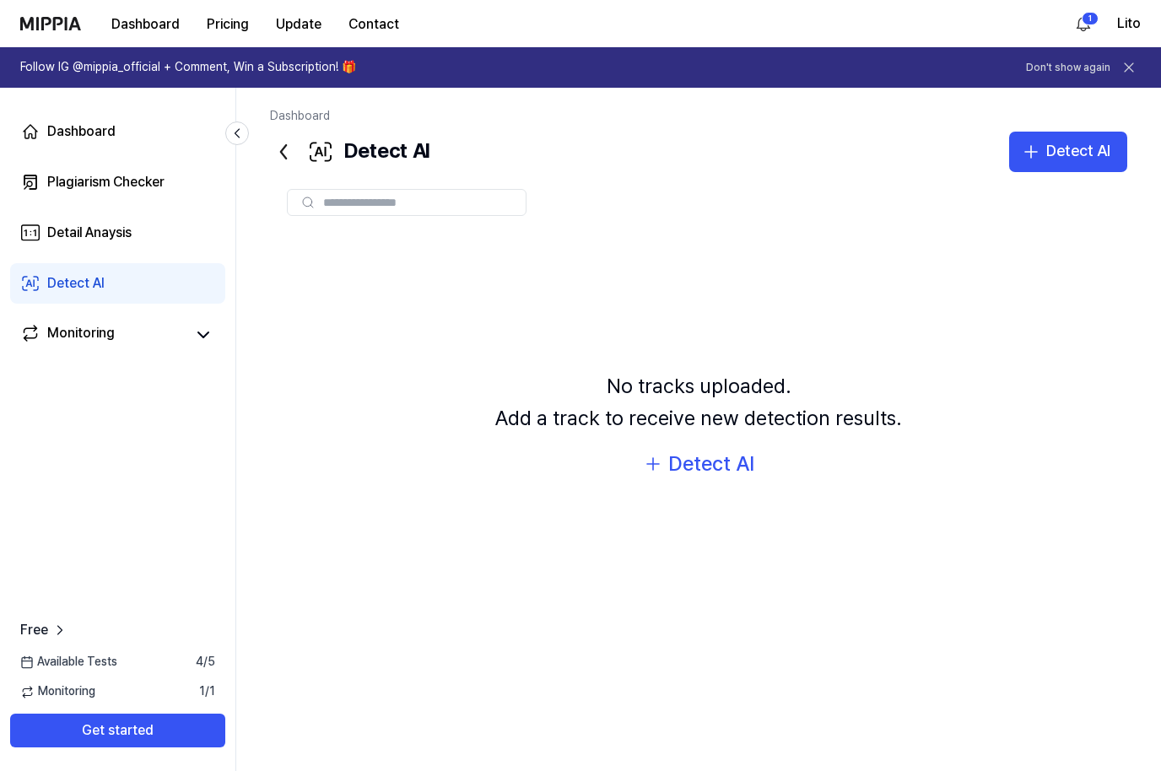
click at [57, 239] on div "Detail Anaysis" at bounding box center [89, 233] width 84 height 20
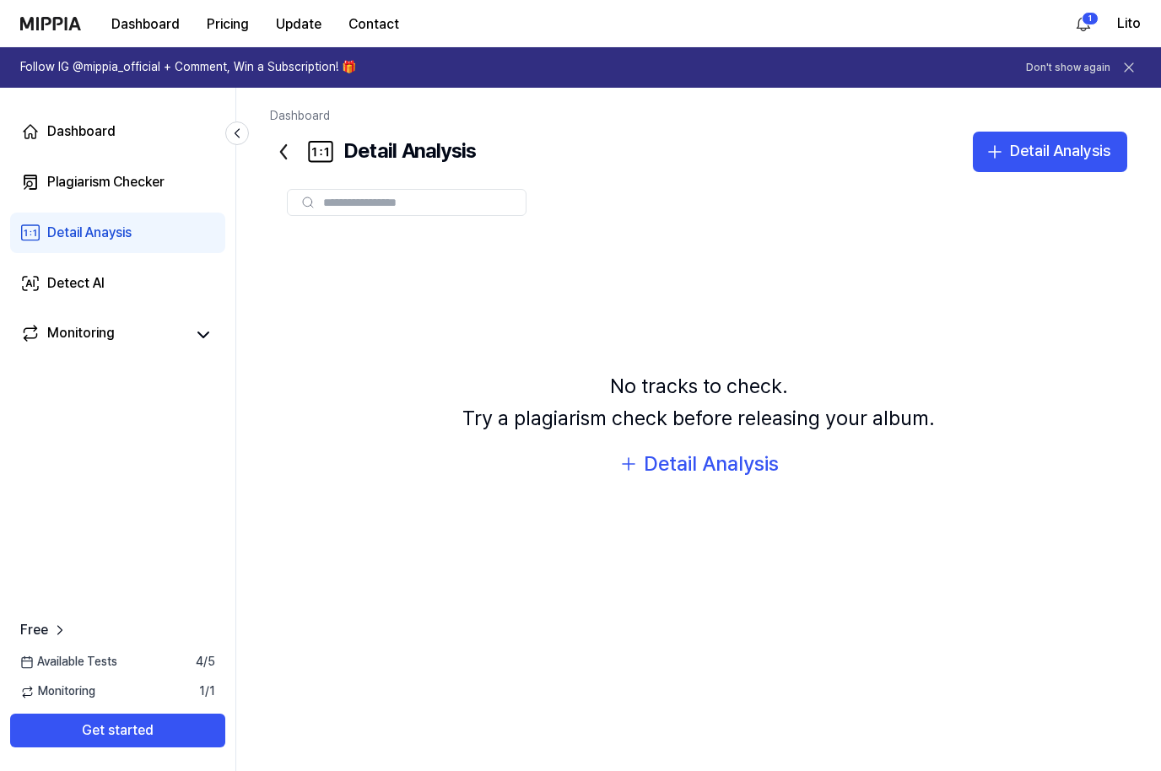
click at [57, 187] on div "Plagiarism Checker" at bounding box center [105, 182] width 117 height 20
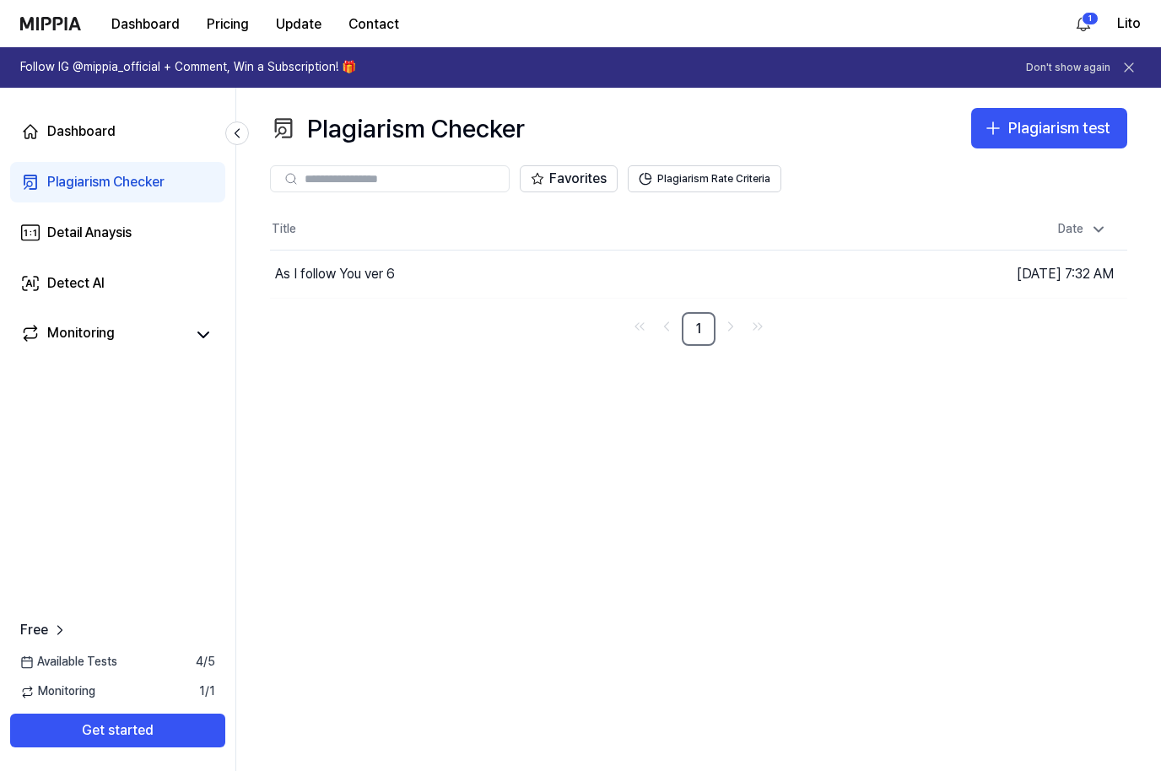
scroll to position [0, 0]
click at [64, 143] on link "Dashboard" at bounding box center [117, 131] width 215 height 40
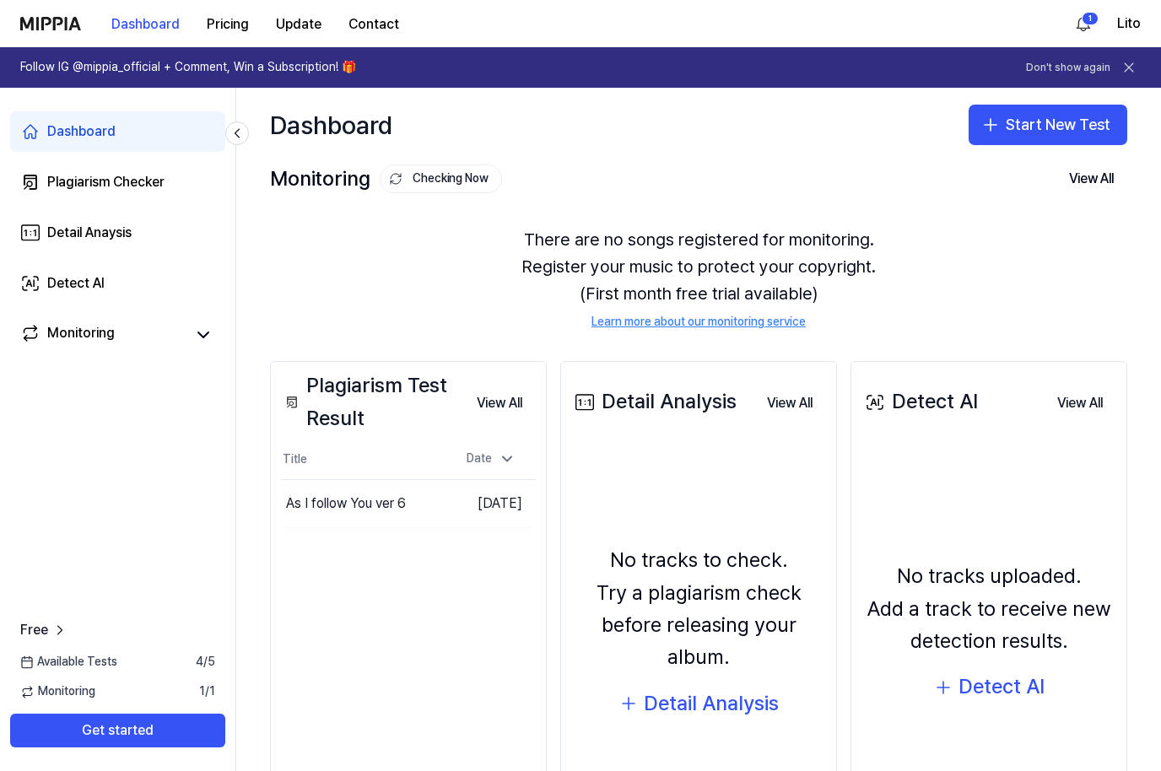
click at [0, 0] on button "Go to Results" at bounding box center [0, 0] width 0 height 0
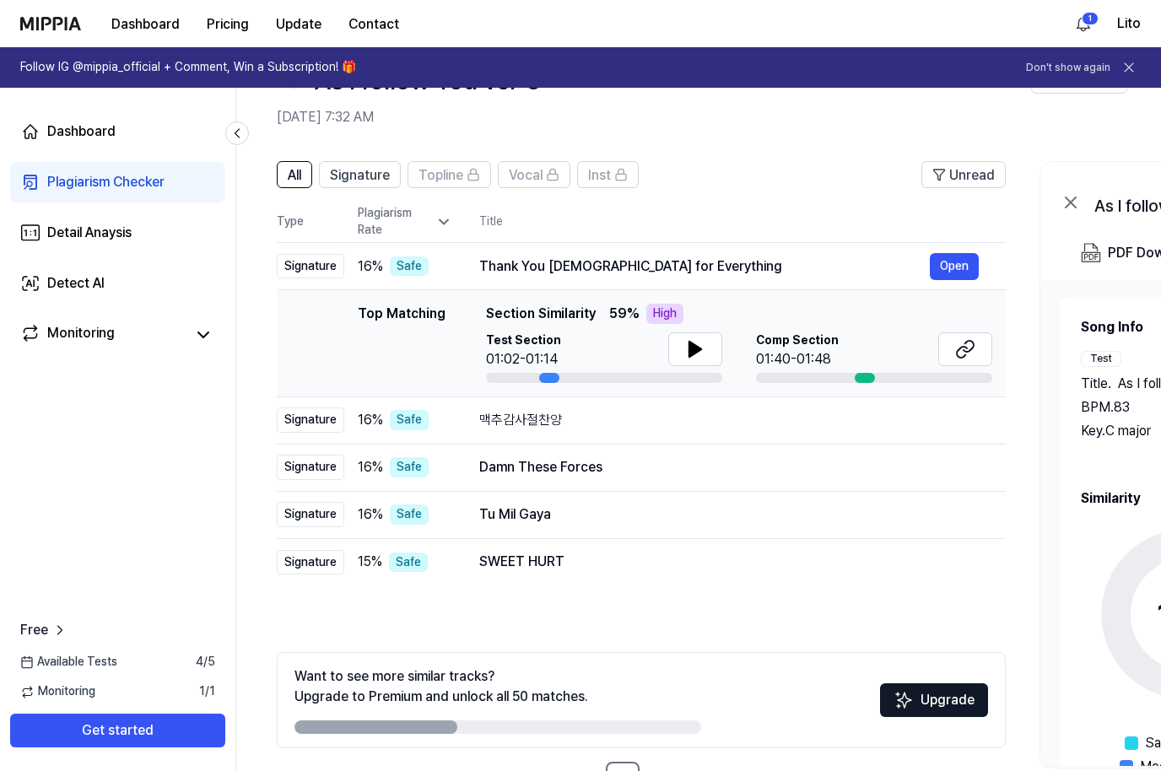
click at [666, 770] on link "2" at bounding box center [660, 779] width 34 height 34
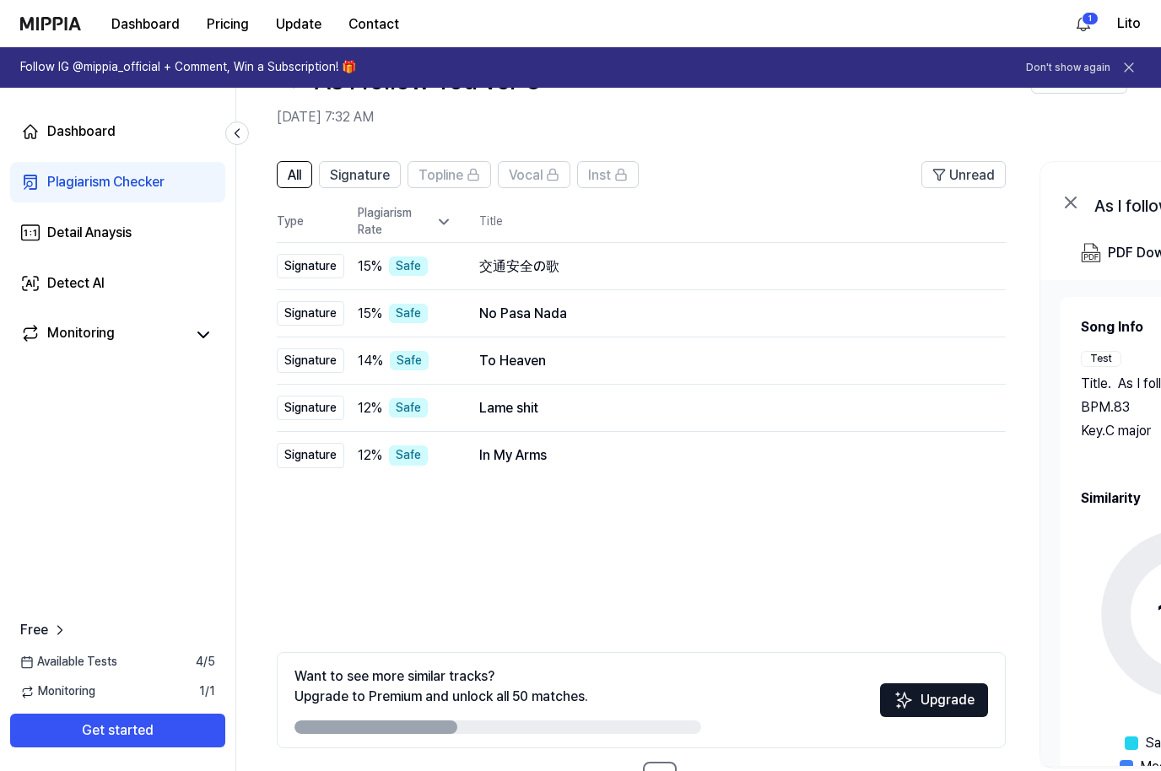
click at [627, 770] on link "1" at bounding box center [623, 779] width 34 height 34
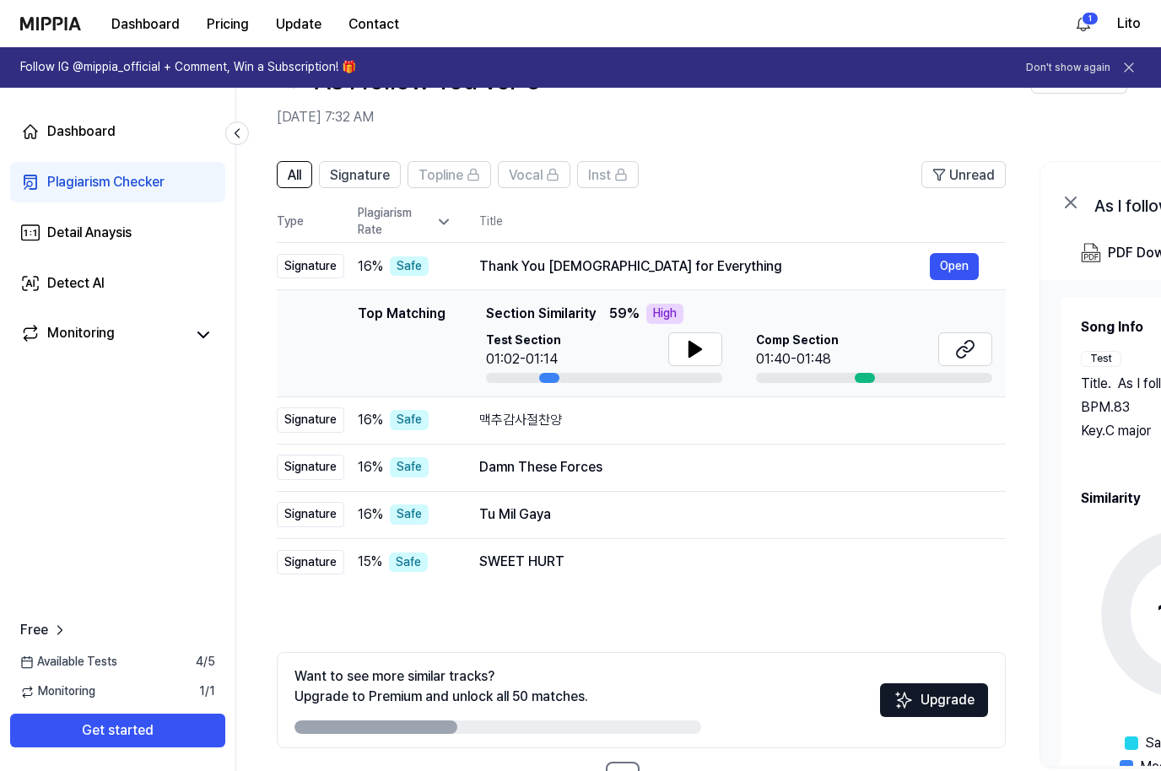
click at [694, 344] on icon at bounding box center [695, 349] width 20 height 20
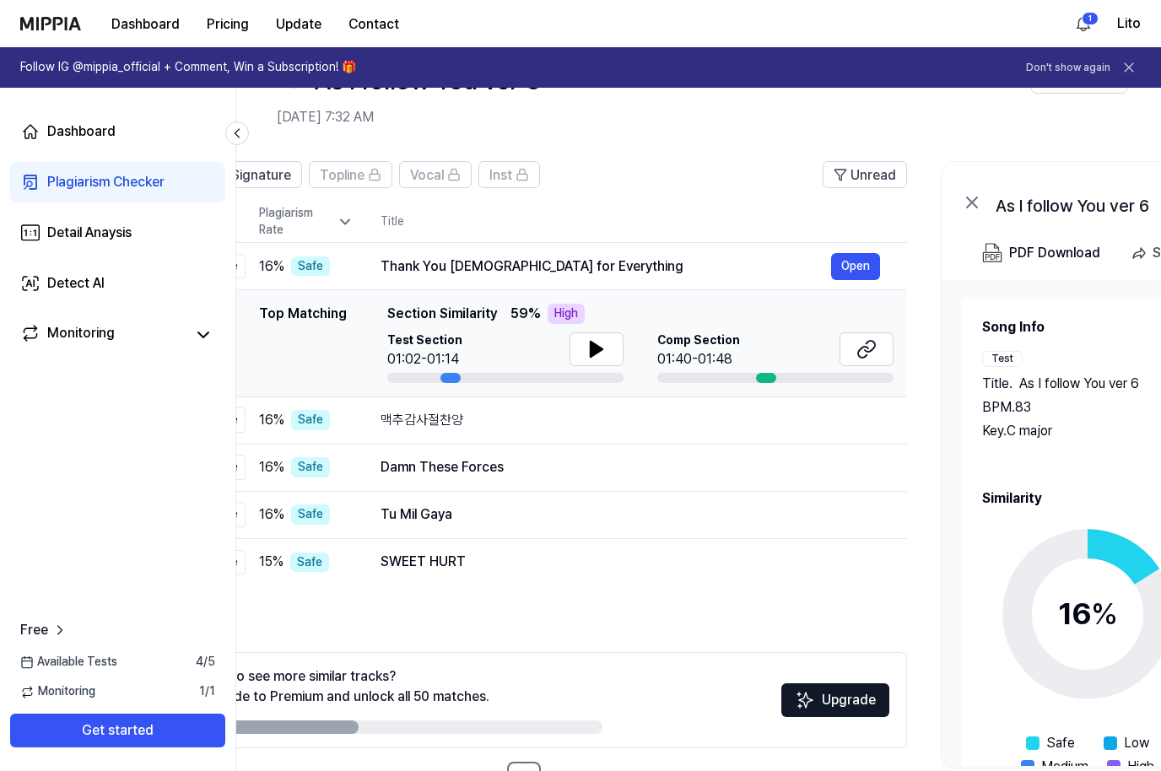
scroll to position [0, 100]
click at [731, 355] on div "01:40-01:48" at bounding box center [697, 359] width 83 height 20
click at [871, 348] on icon at bounding box center [865, 349] width 20 height 20
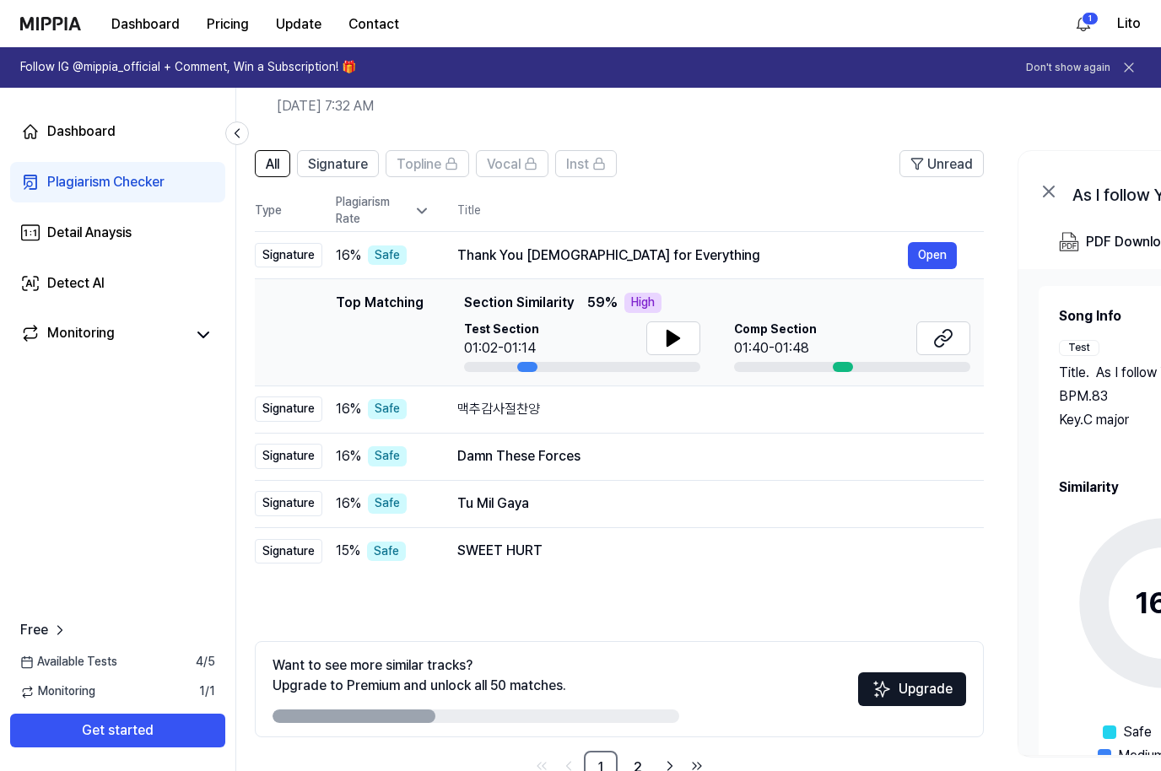
scroll to position [0, 21]
click at [242, 120] on header "As I follow You ver 6 [DATE] 7:32 AM Tutorial" at bounding box center [698, 74] width 925 height 118
click at [243, 125] on icon at bounding box center [237, 133] width 17 height 17
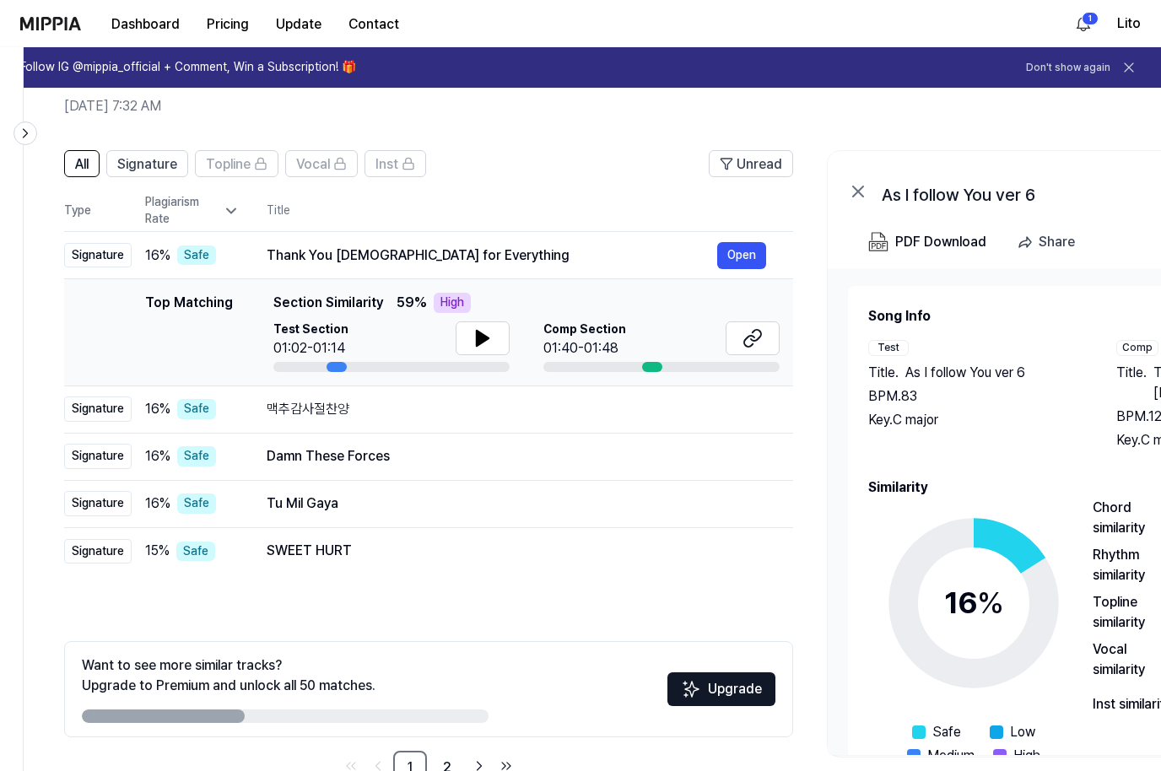
scroll to position [76, 0]
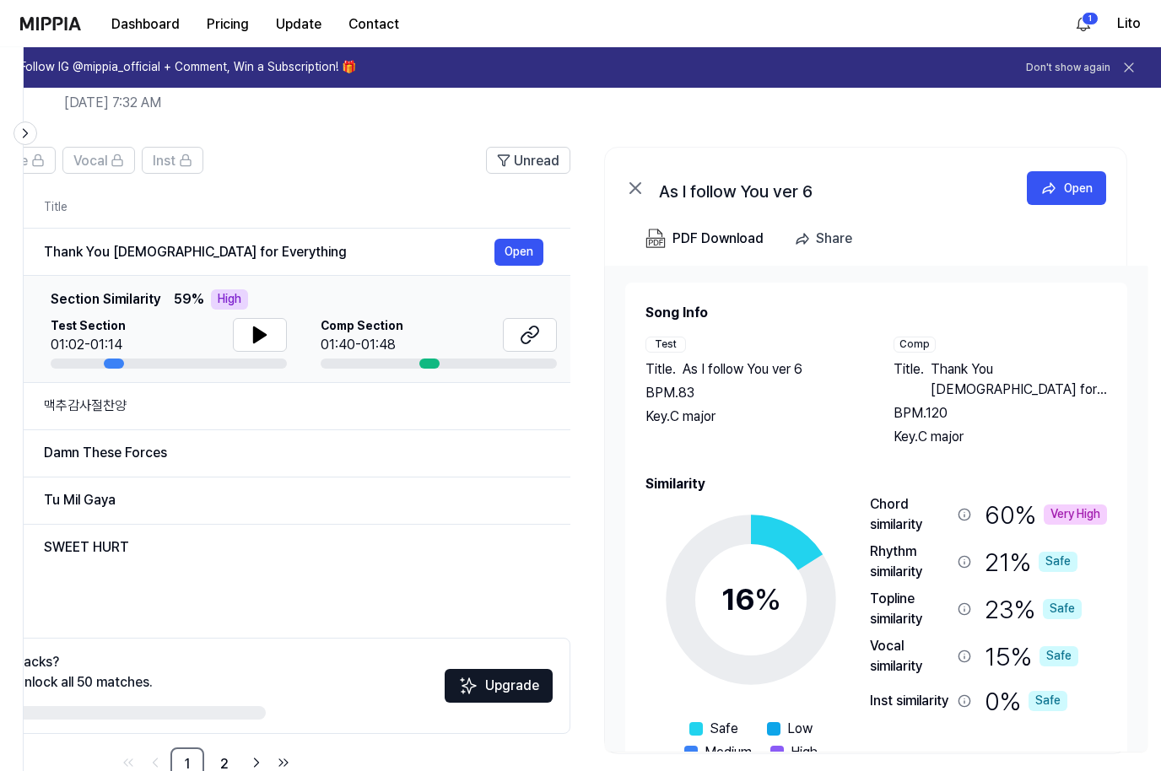
click at [1051, 389] on span "Thank You [DEMOGRAPHIC_DATA] for Everything" at bounding box center [1019, 379] width 177 height 40
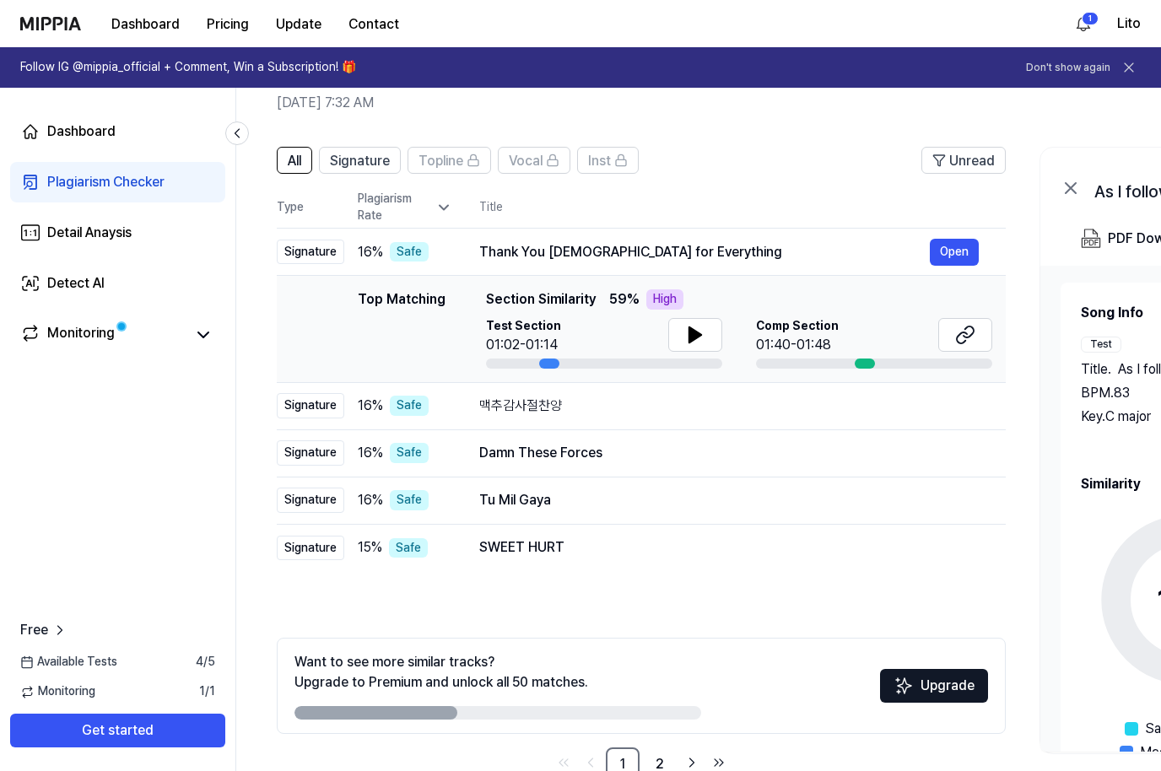
click at [108, 142] on link "Dashboard" at bounding box center [117, 131] width 215 height 40
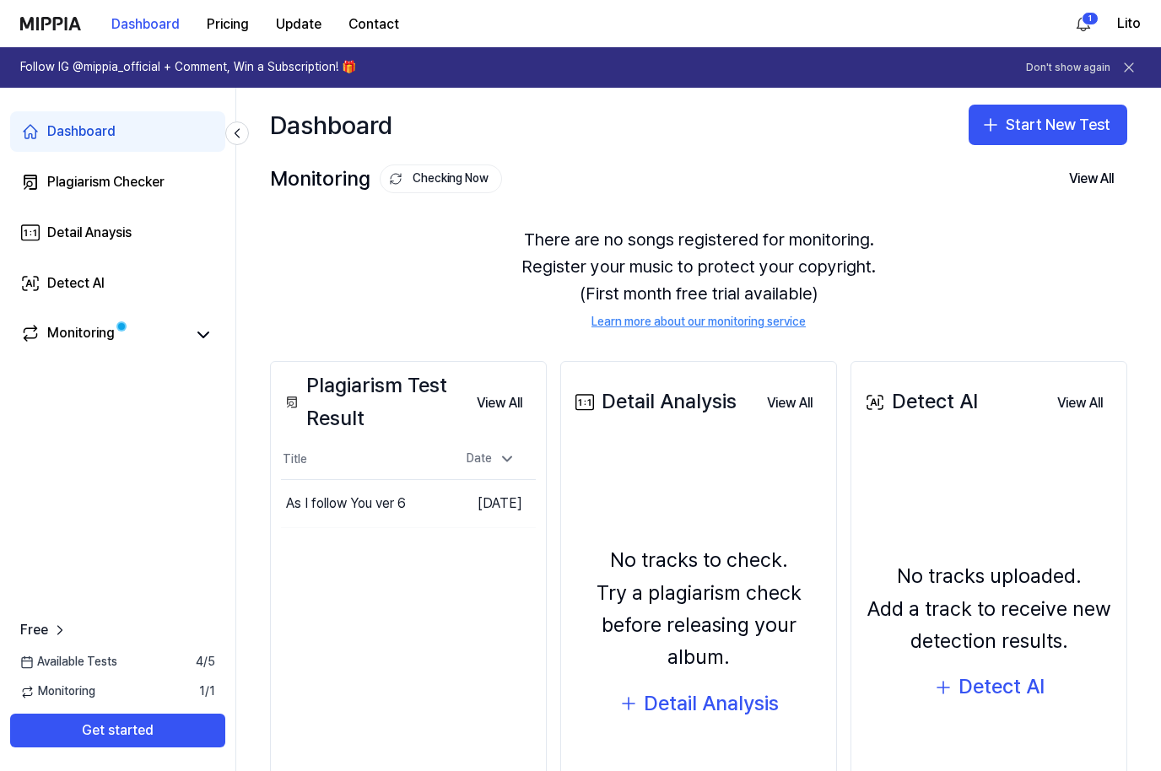
scroll to position [0, 0]
click at [1126, 57] on button at bounding box center [1129, 68] width 24 height 24
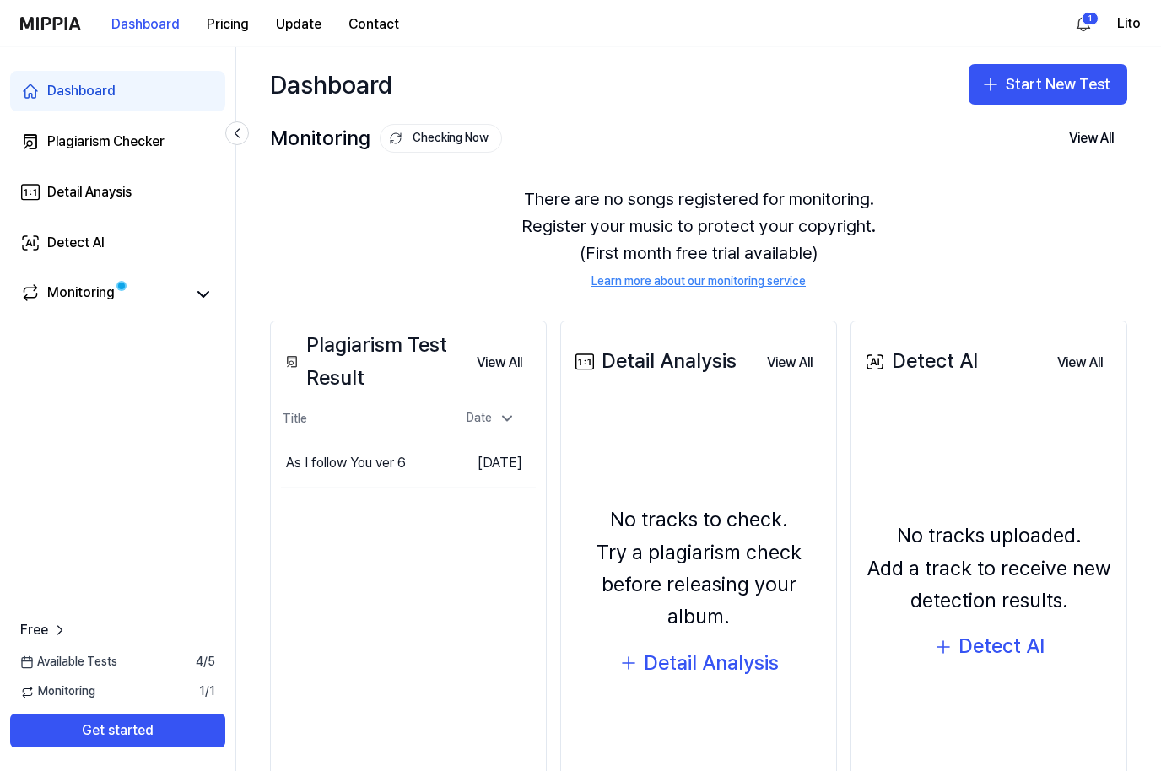
click at [67, 143] on div "Plagiarism Checker" at bounding box center [105, 142] width 117 height 20
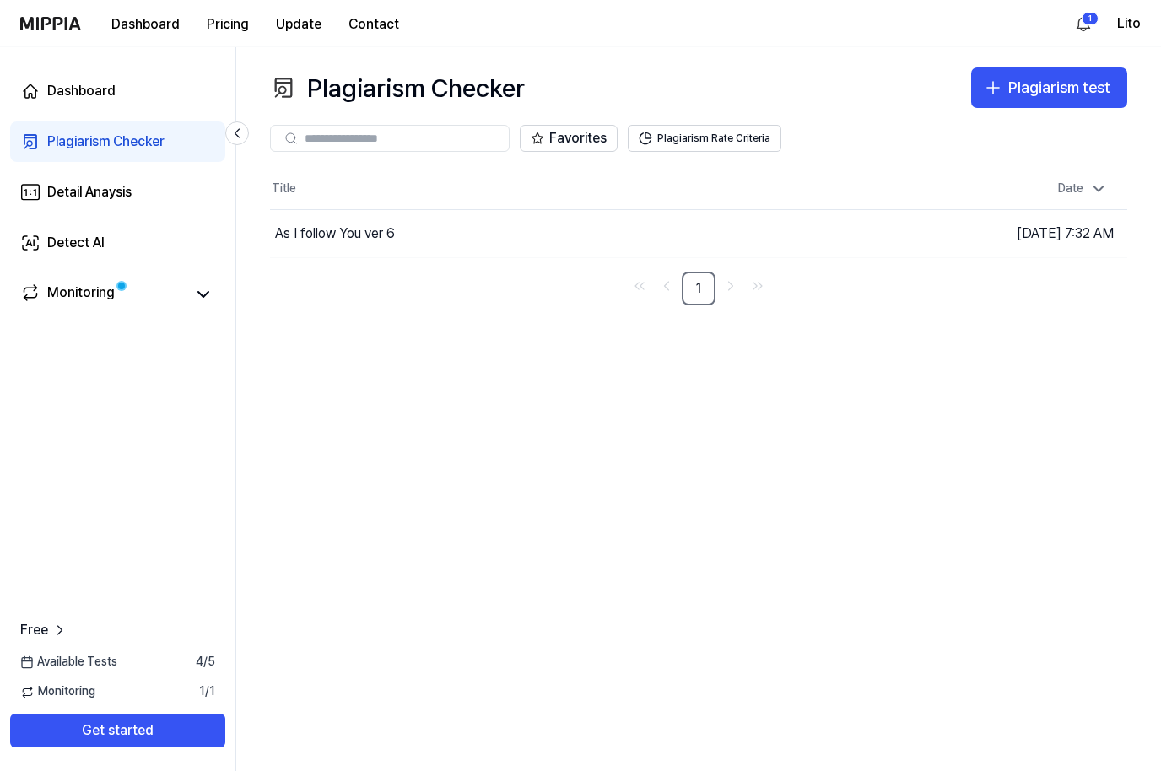
click at [710, 357] on div "Plagiarism Checker Plagiarism test Plagiarism Checker Detail Analysis Detect AI…" at bounding box center [698, 409] width 925 height 724
click at [738, 289] on icon "Go to next page" at bounding box center [730, 286] width 17 height 20
click at [699, 291] on link "1" at bounding box center [699, 289] width 34 height 34
click at [1070, 85] on div "Plagiarism test" at bounding box center [1059, 88] width 102 height 24
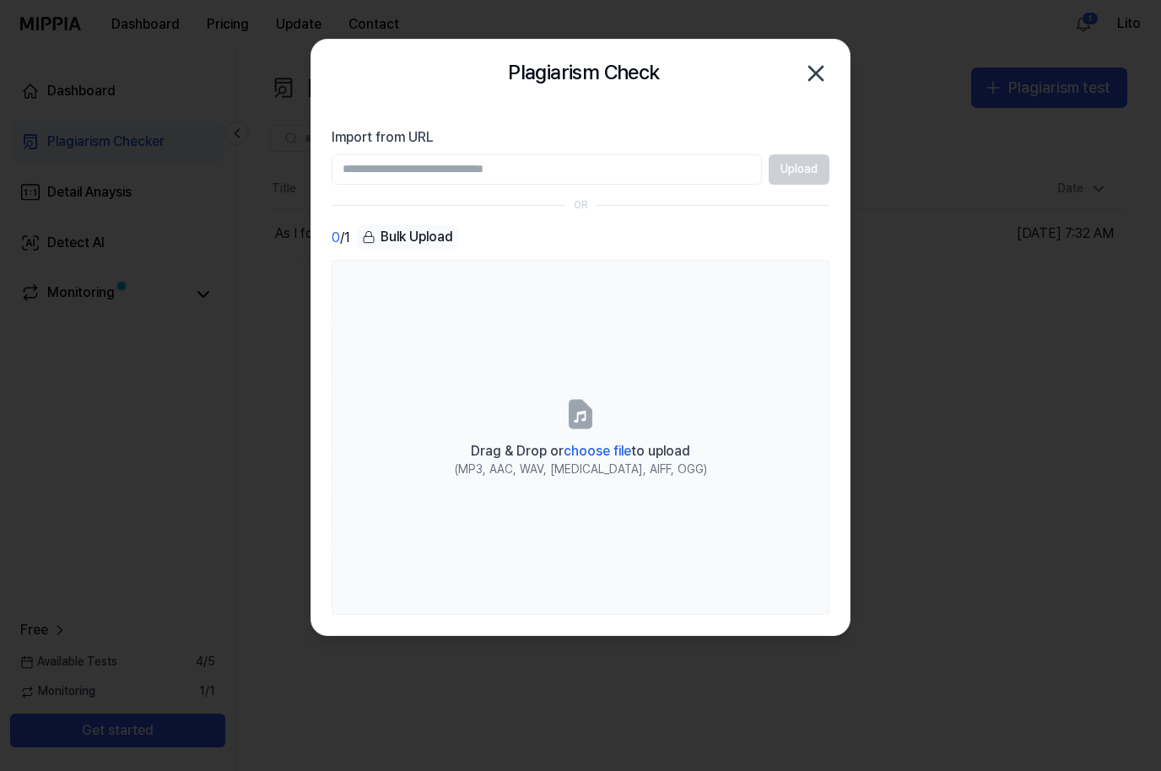
click at [665, 299] on label "Drag & Drop or choose file to upload (MP3, AAC, WAV, [MEDICAL_DATA], AIFF, OGG)" at bounding box center [581, 437] width 498 height 354
click at [0, 0] on input "Drag & Drop or choose file to upload (MP3, AAC, WAV, [MEDICAL_DATA], AIFF, OGG)" at bounding box center [0, 0] width 0 height 0
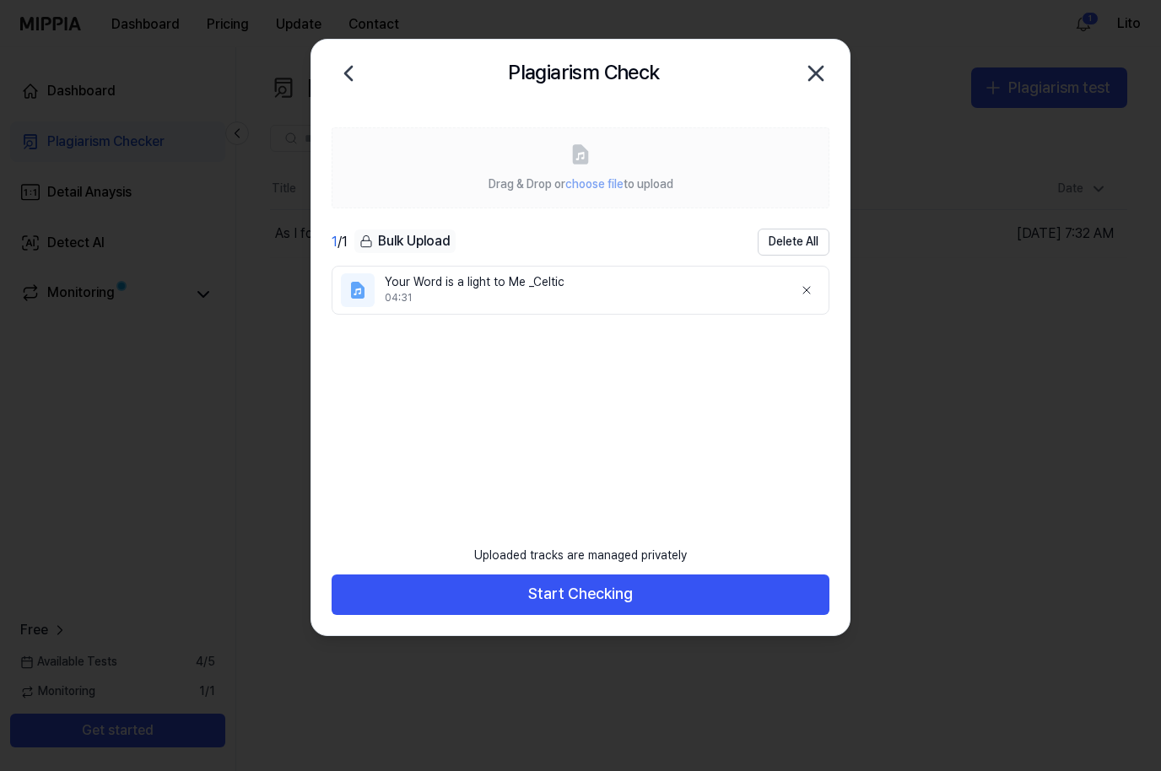
click at [645, 604] on button "Start Checking" at bounding box center [581, 595] width 498 height 40
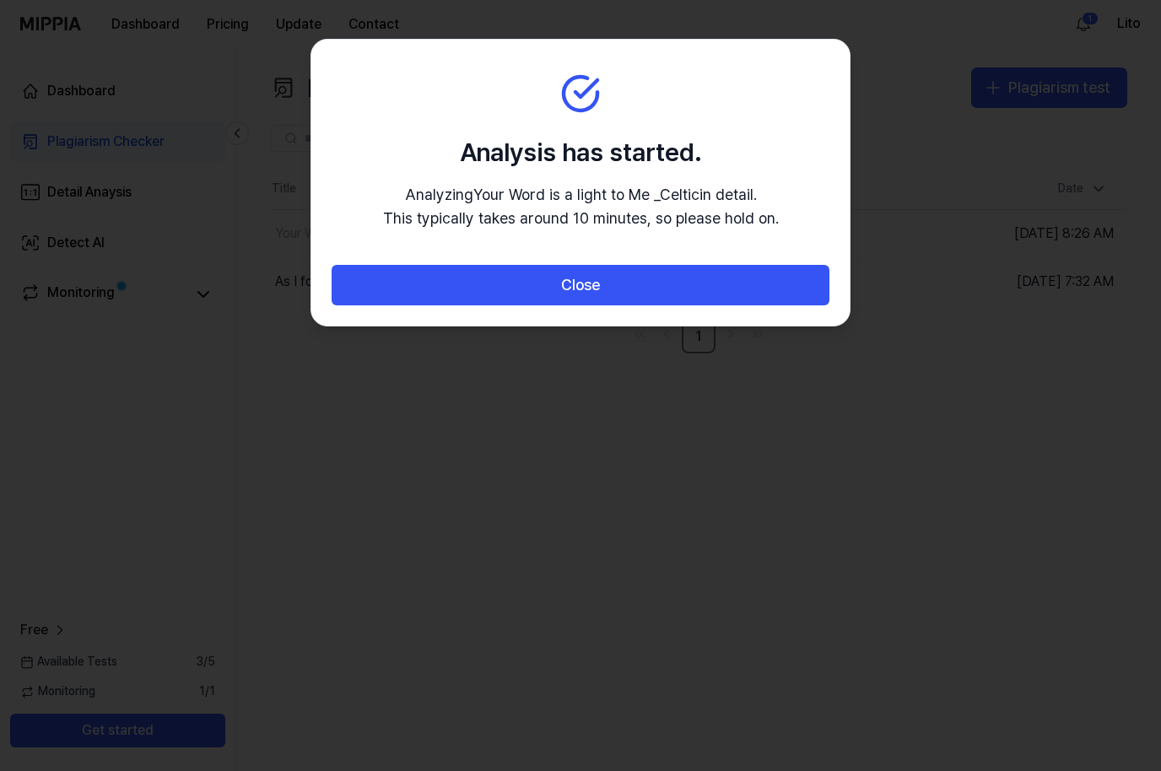
click at [626, 289] on button "Close" at bounding box center [581, 285] width 498 height 40
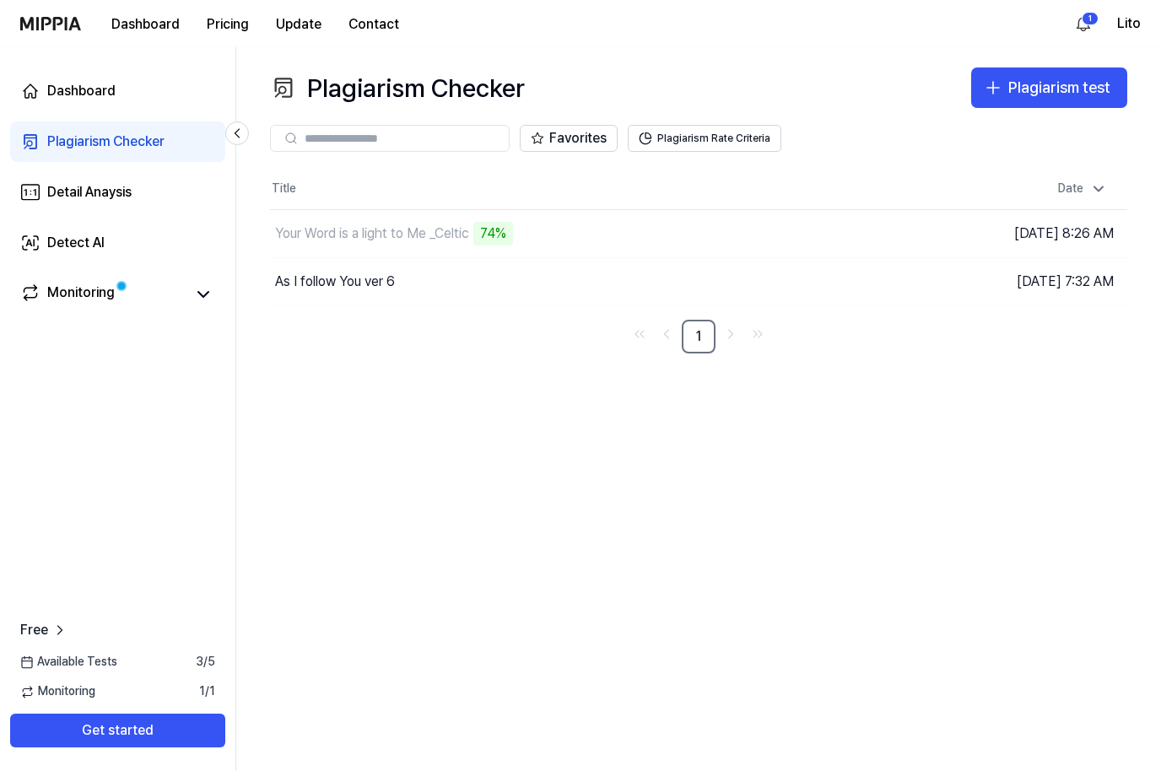
click at [238, 21] on button "Pricing" at bounding box center [227, 25] width 69 height 34
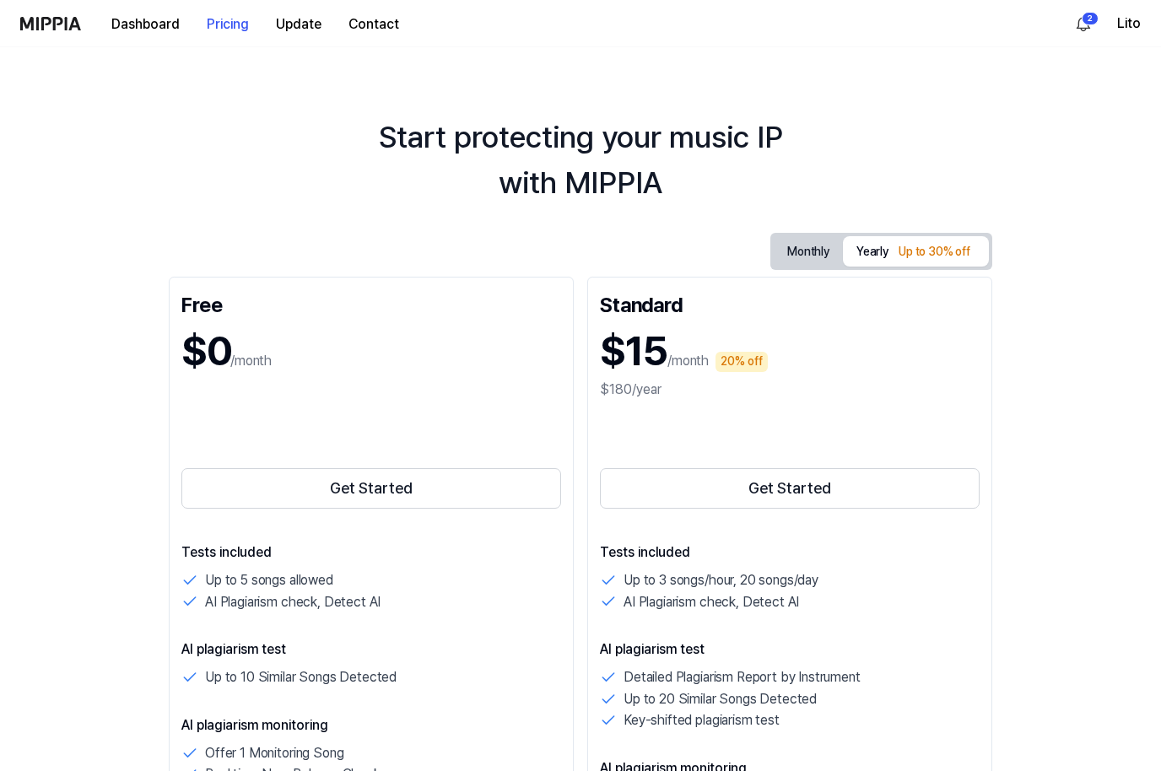
click at [117, 24] on button "Dashboard" at bounding box center [145, 25] width 95 height 34
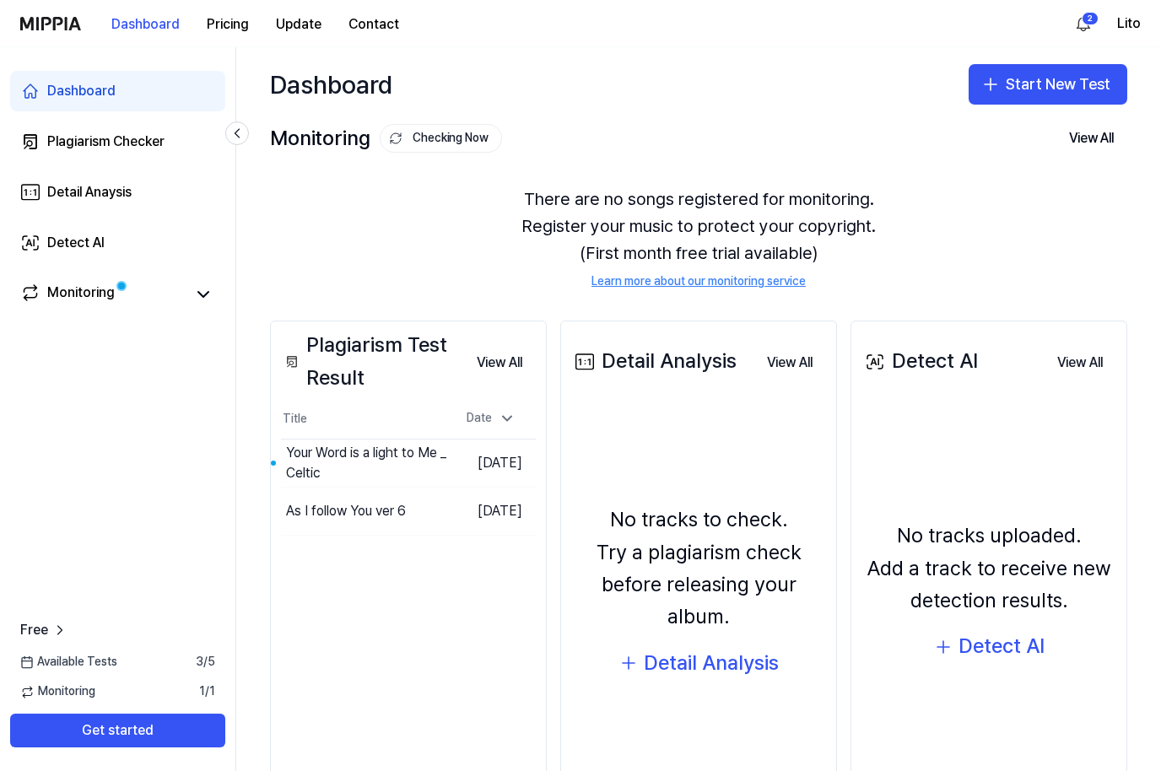
click at [0, 0] on button "Go to Results" at bounding box center [0, 0] width 0 height 0
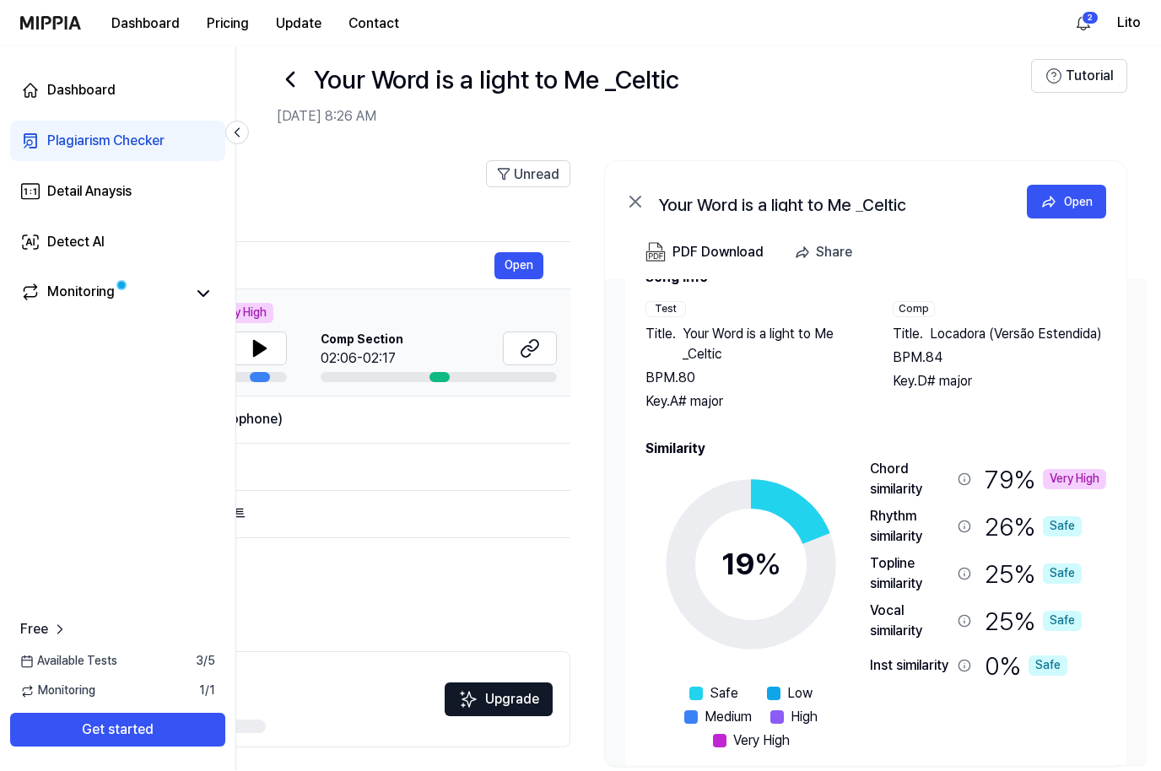
scroll to position [22, 0]
click at [973, 341] on span "Locadora (Versão Estendida)" at bounding box center [1016, 334] width 172 height 20
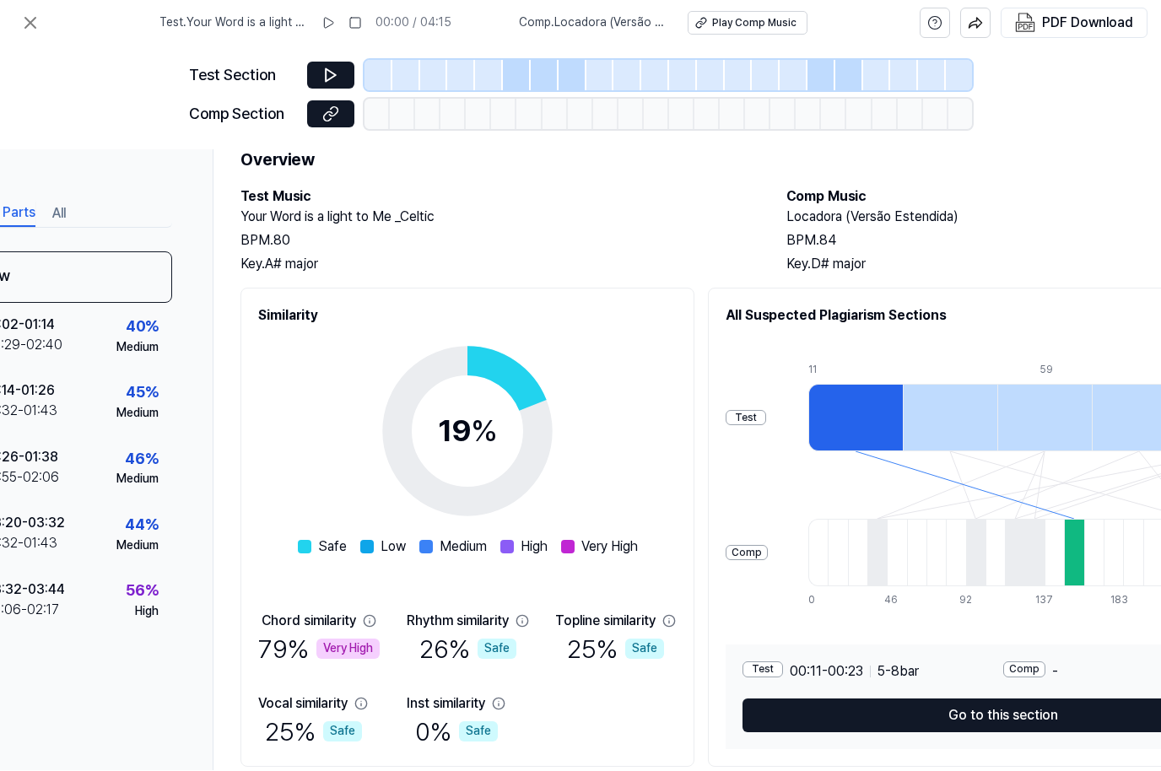
scroll to position [51, 0]
